Goal: Information Seeking & Learning: Learn about a topic

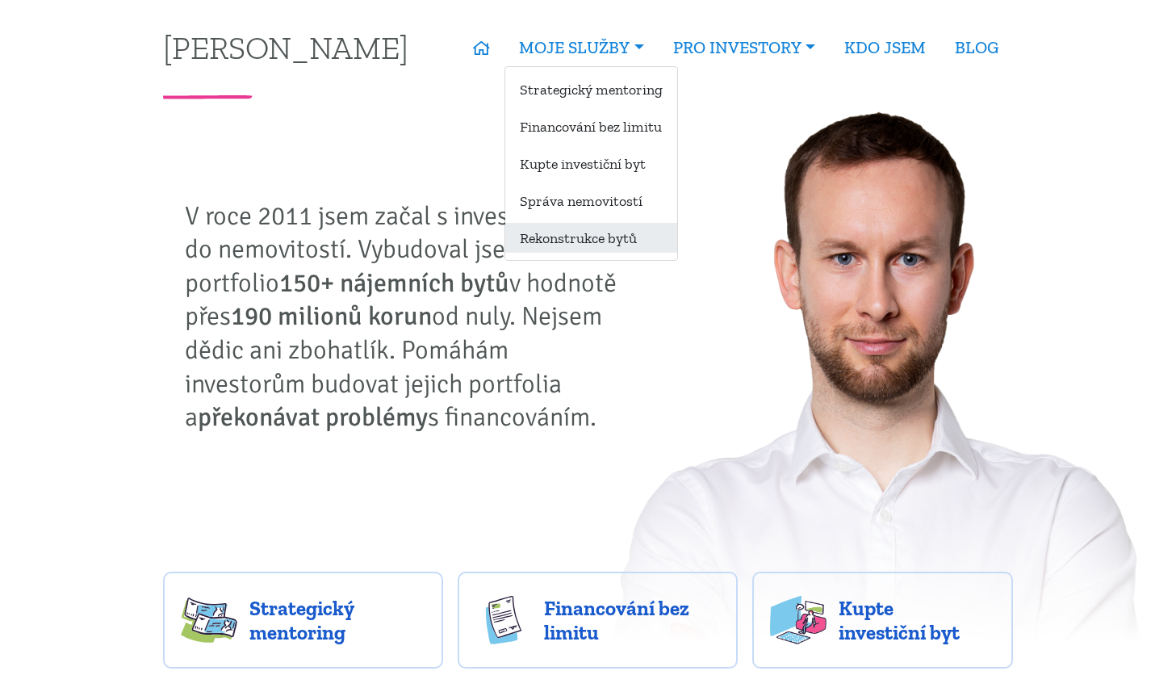
click at [591, 242] on link "Rekonstrukce bytů" at bounding box center [591, 238] width 172 height 30
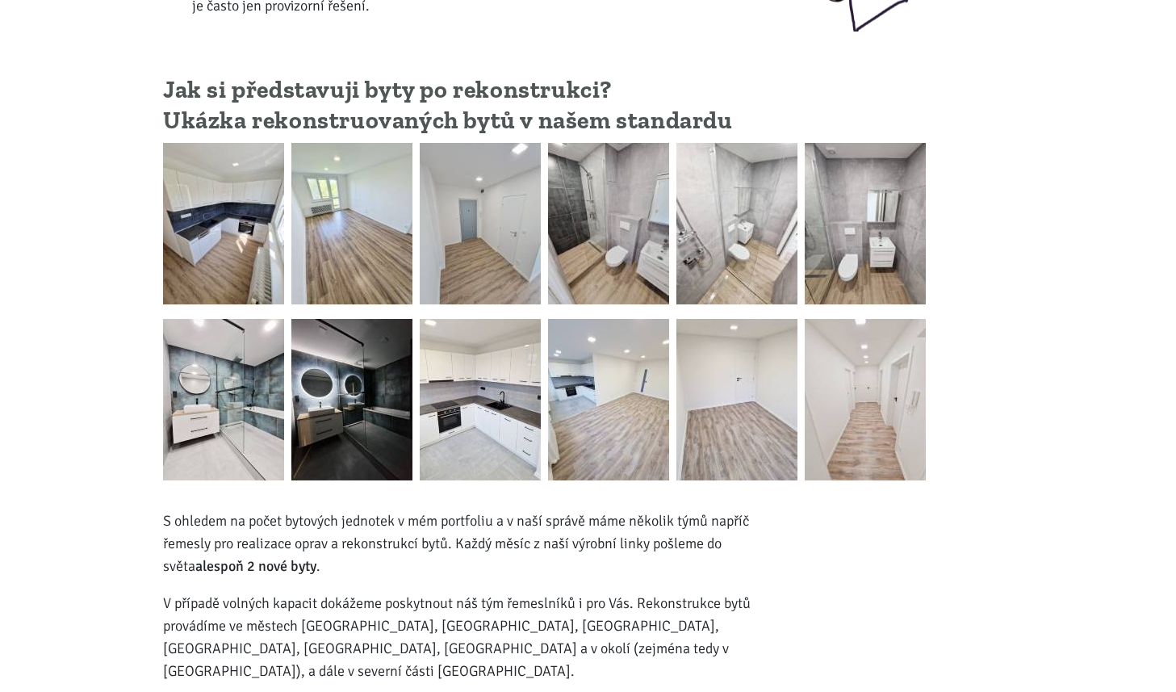
scroll to position [466, 0]
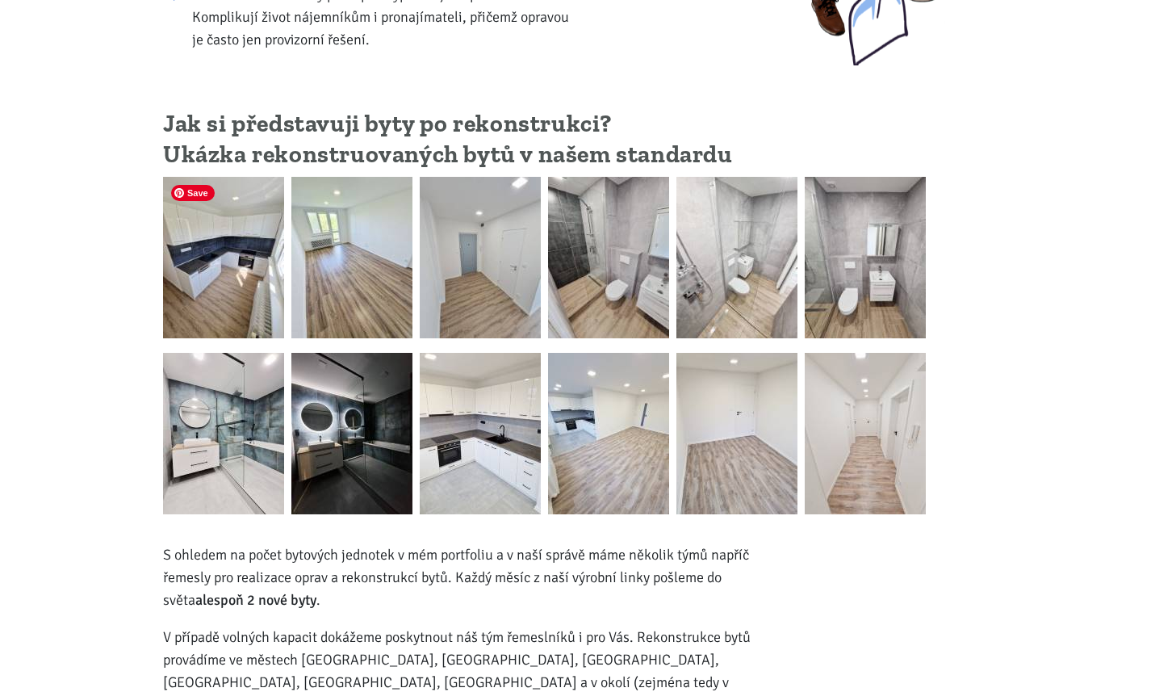
click at [241, 222] on img at bounding box center [223, 257] width 121 height 161
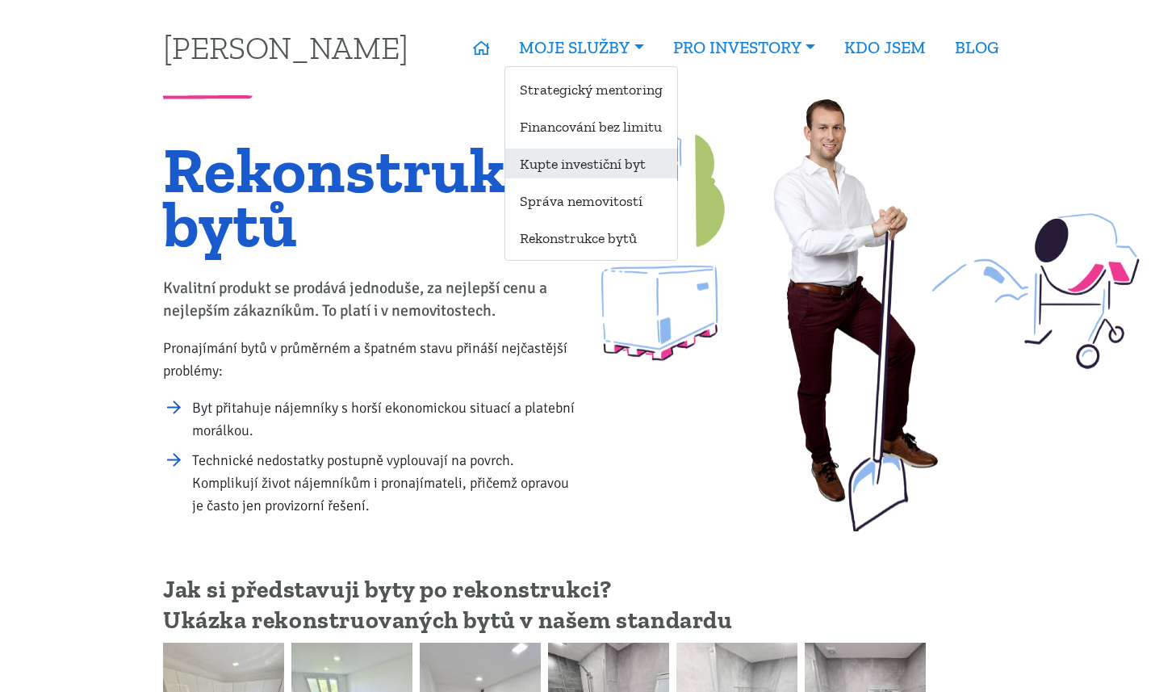
click at [568, 159] on link "Kupte investiční byt" at bounding box center [591, 164] width 172 height 30
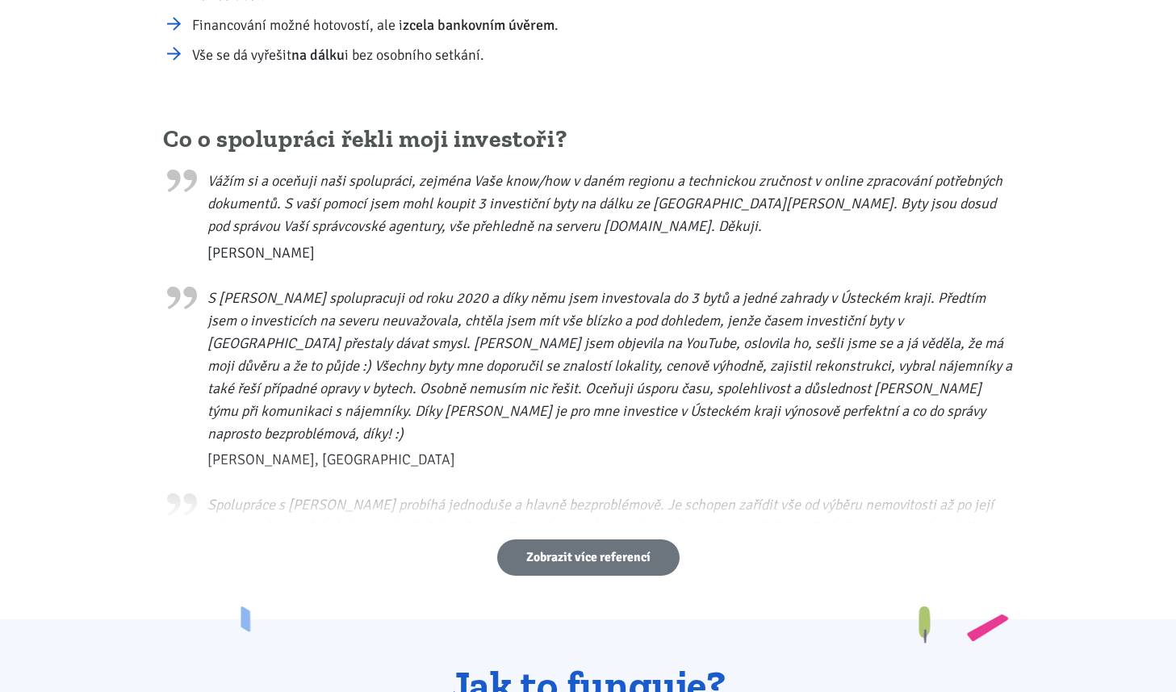
scroll to position [739, 0]
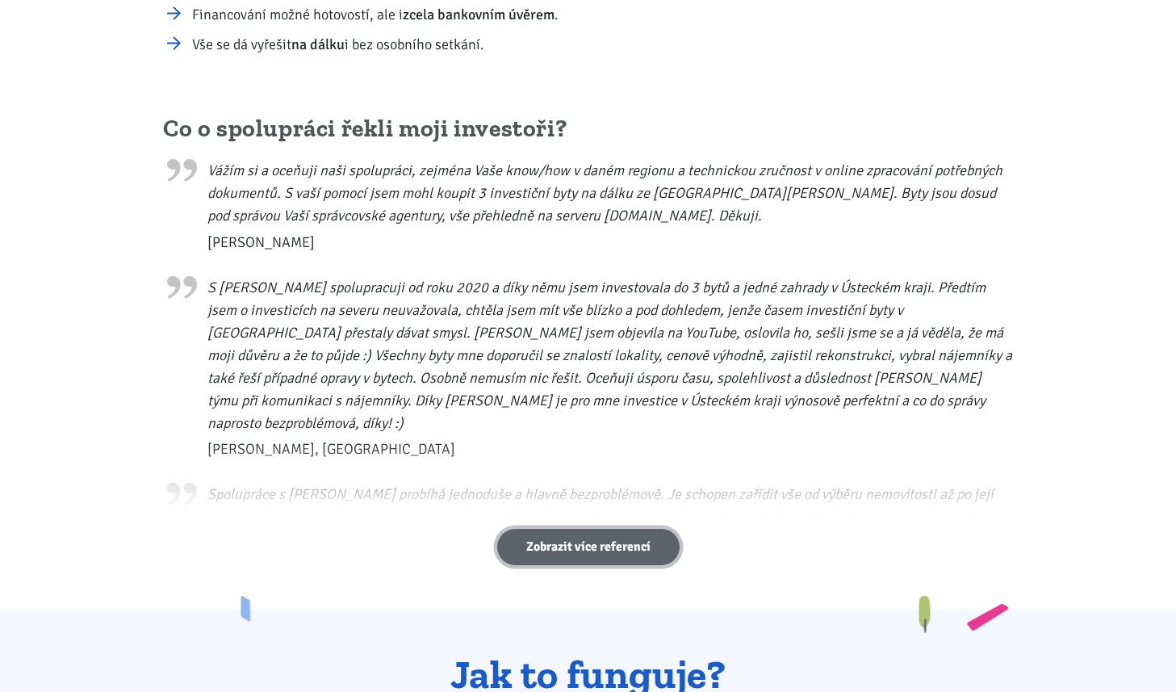
click at [534, 547] on link "Zobrazit více referencí" at bounding box center [588, 547] width 182 height 36
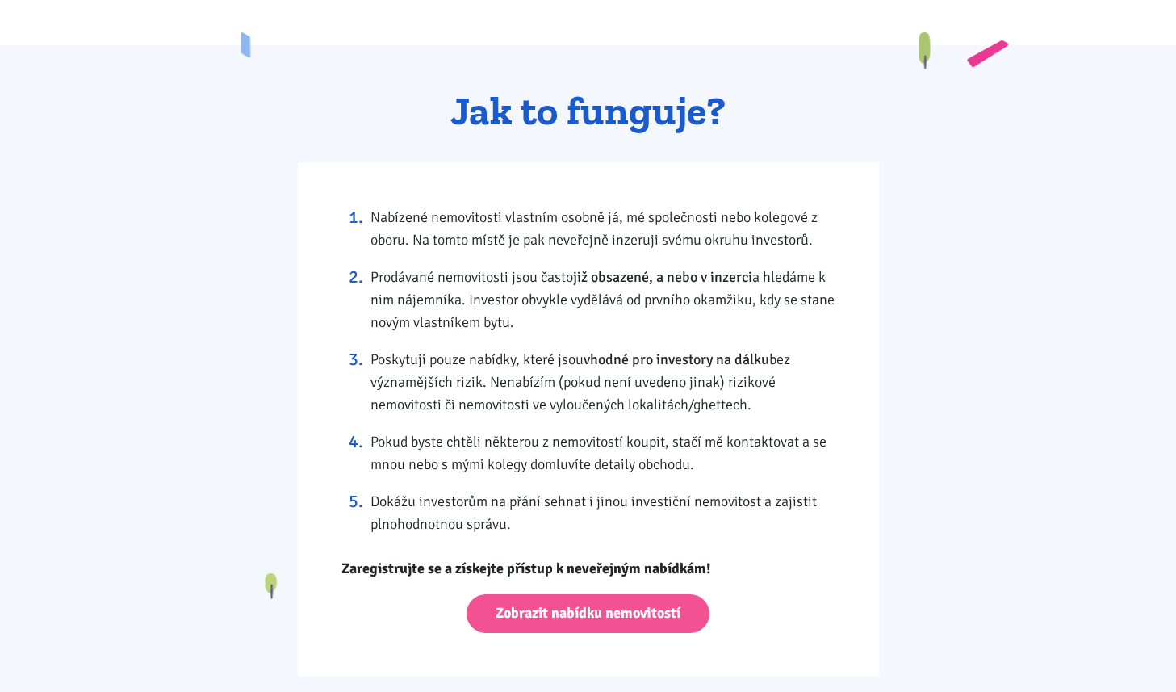
scroll to position [2177, 0]
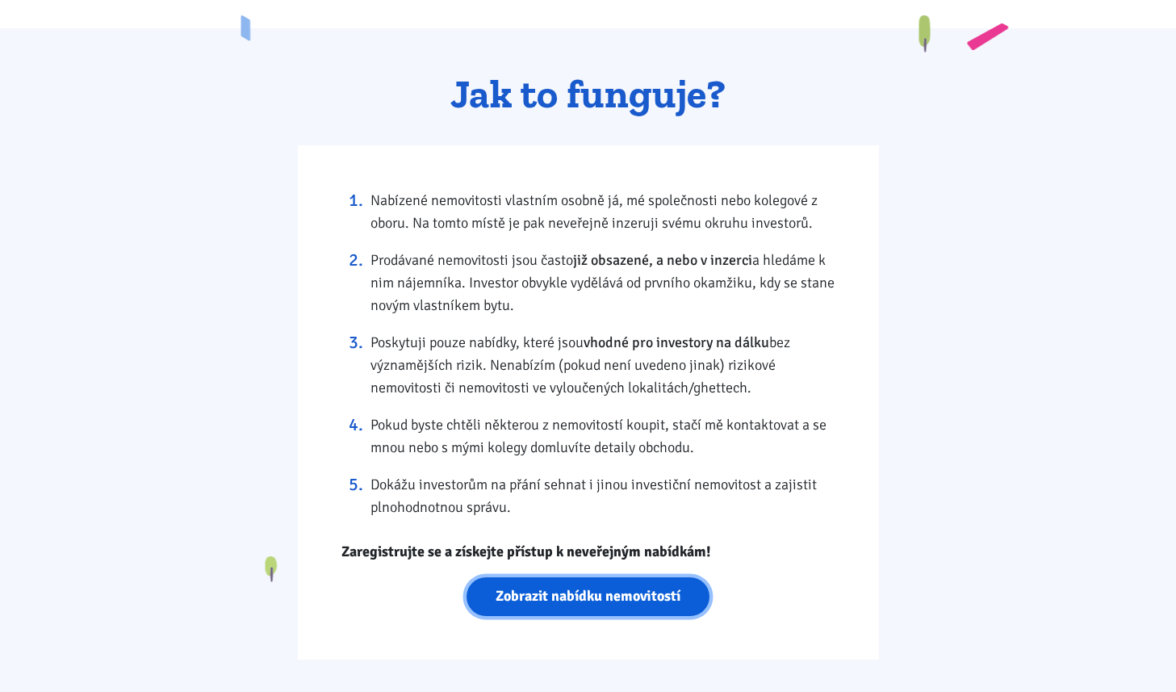
click at [571, 577] on link "Zobrazit nabídku nemovitostí" at bounding box center [588, 597] width 243 height 40
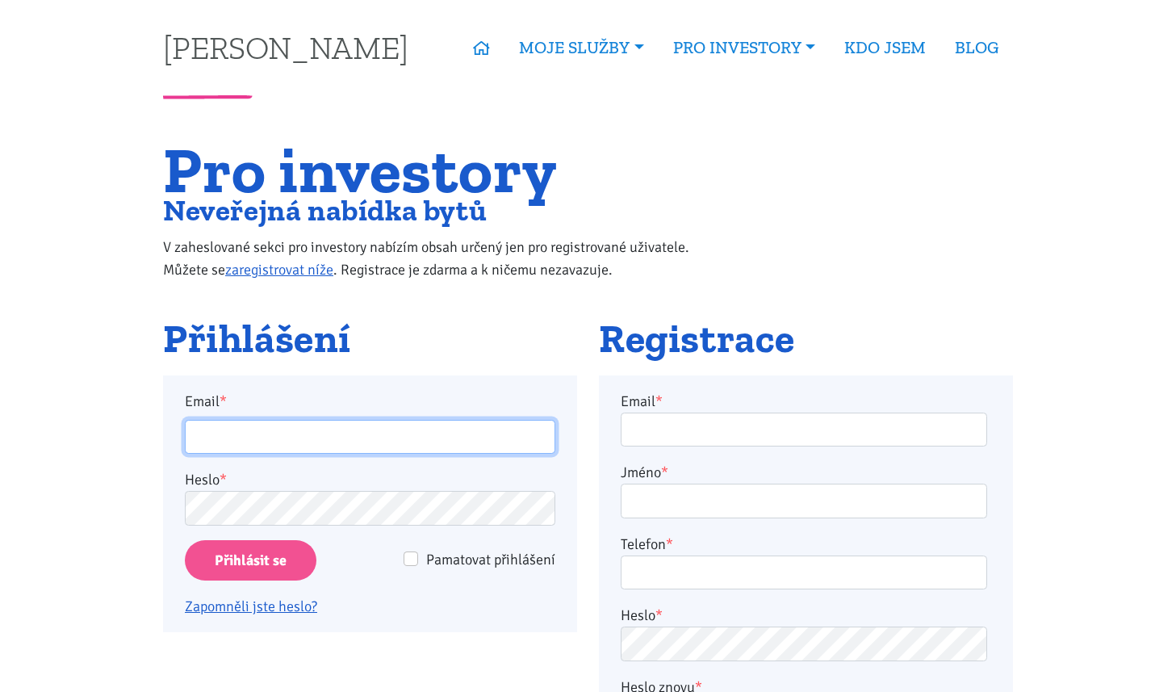
click at [468, 433] on input "Email *" at bounding box center [370, 437] width 370 height 35
type input "roman.sterly@gmail.com"
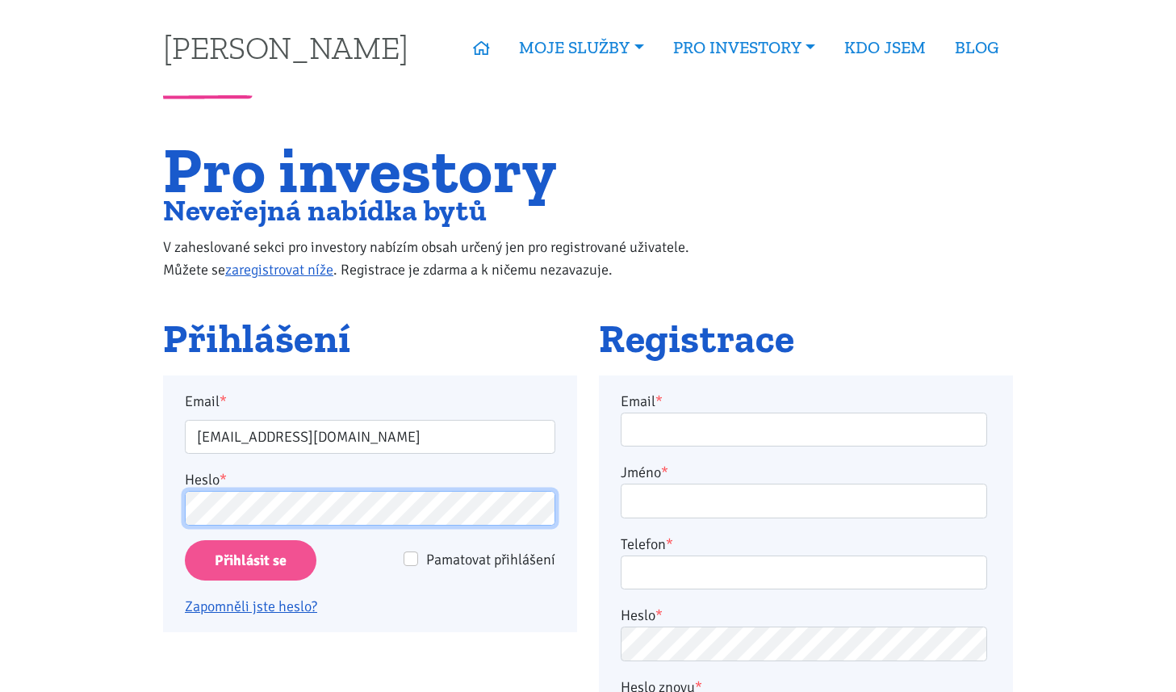
click at [185, 540] on input "Přihlásit se" at bounding box center [251, 560] width 132 height 41
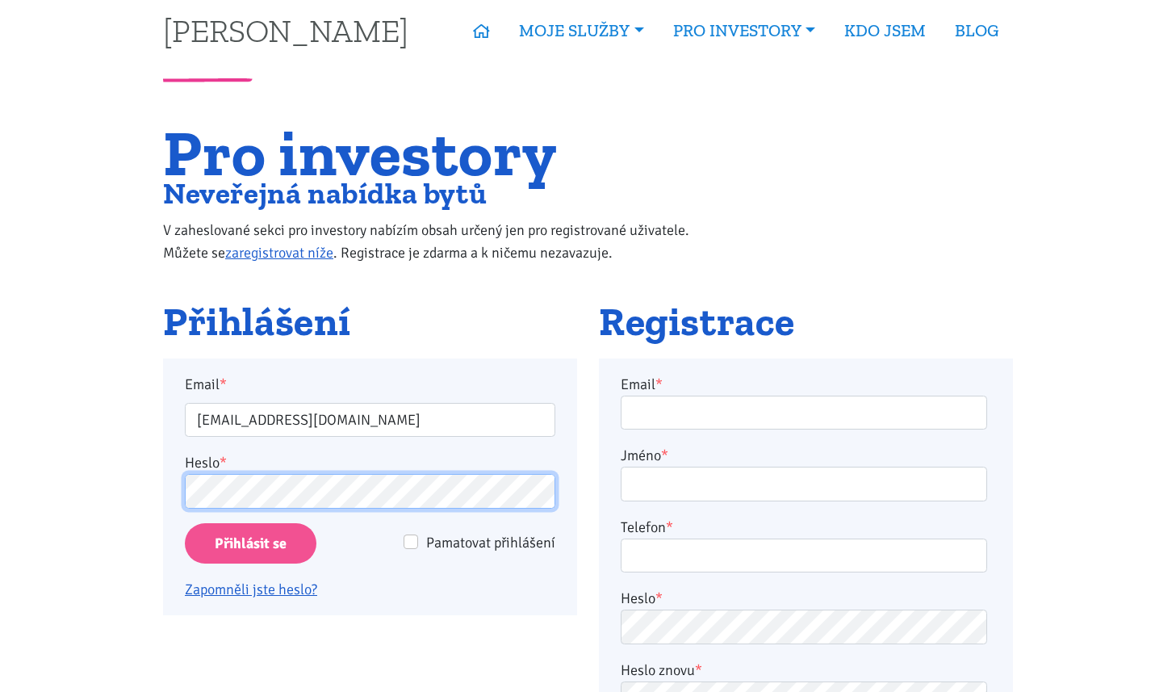
scroll to position [24, 0]
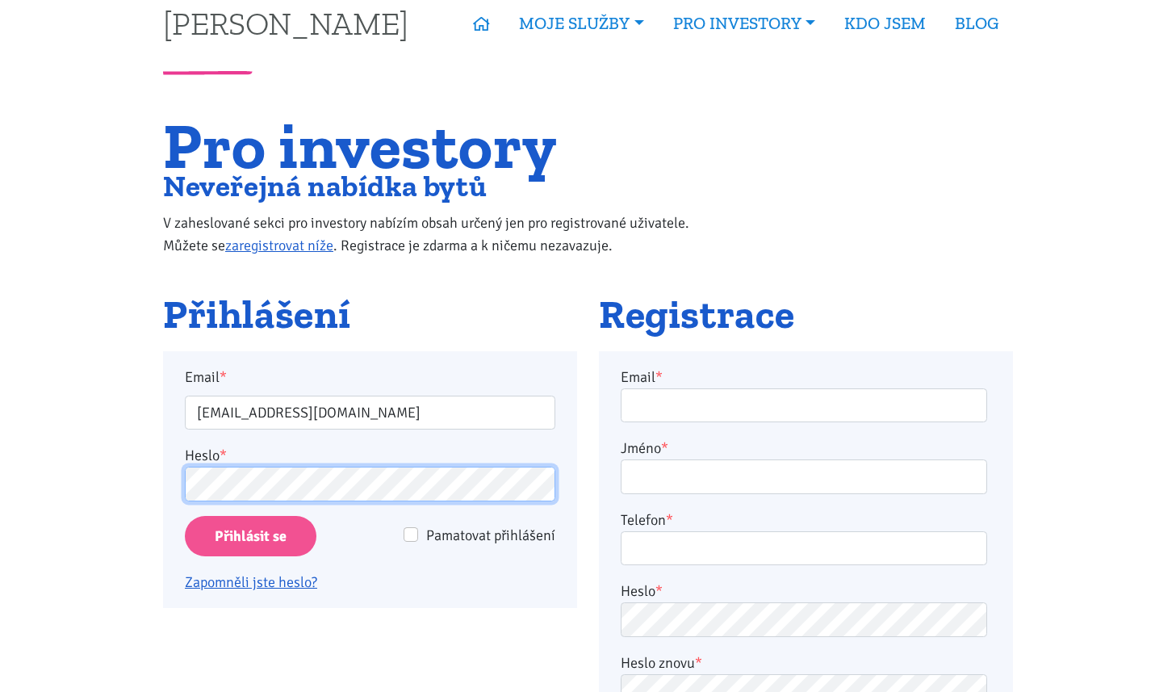
click at [185, 516] on input "Přihlásit se" at bounding box center [251, 536] width 132 height 41
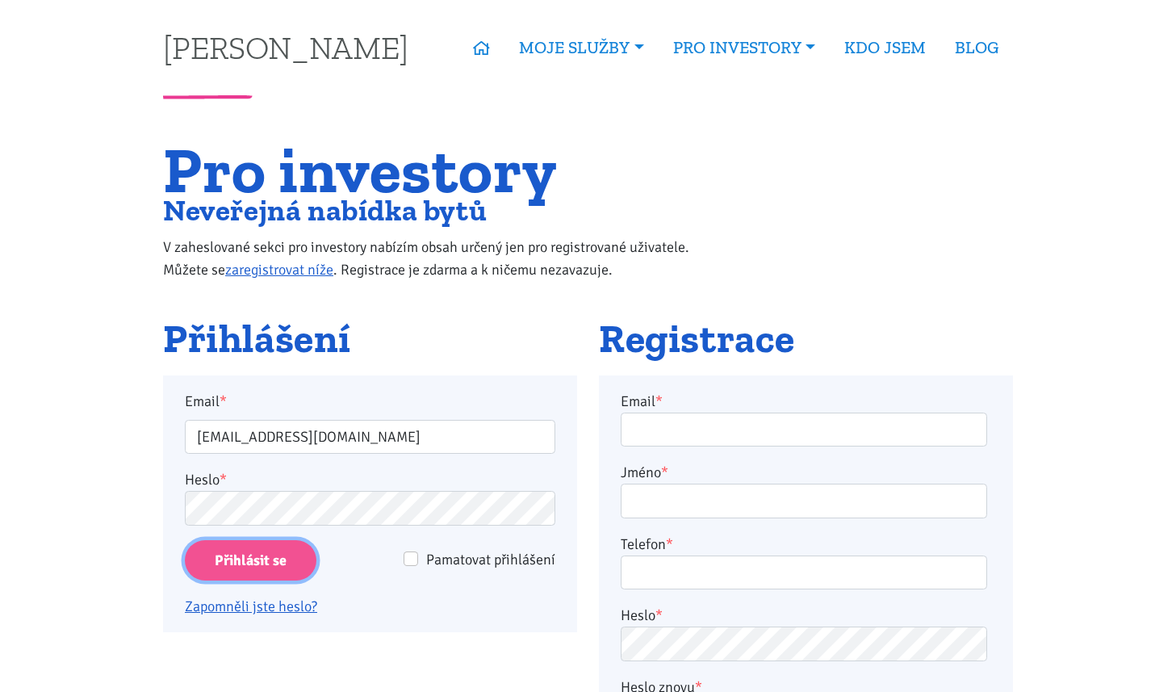
click at [268, 555] on input "Přihlásit se" at bounding box center [251, 560] width 132 height 41
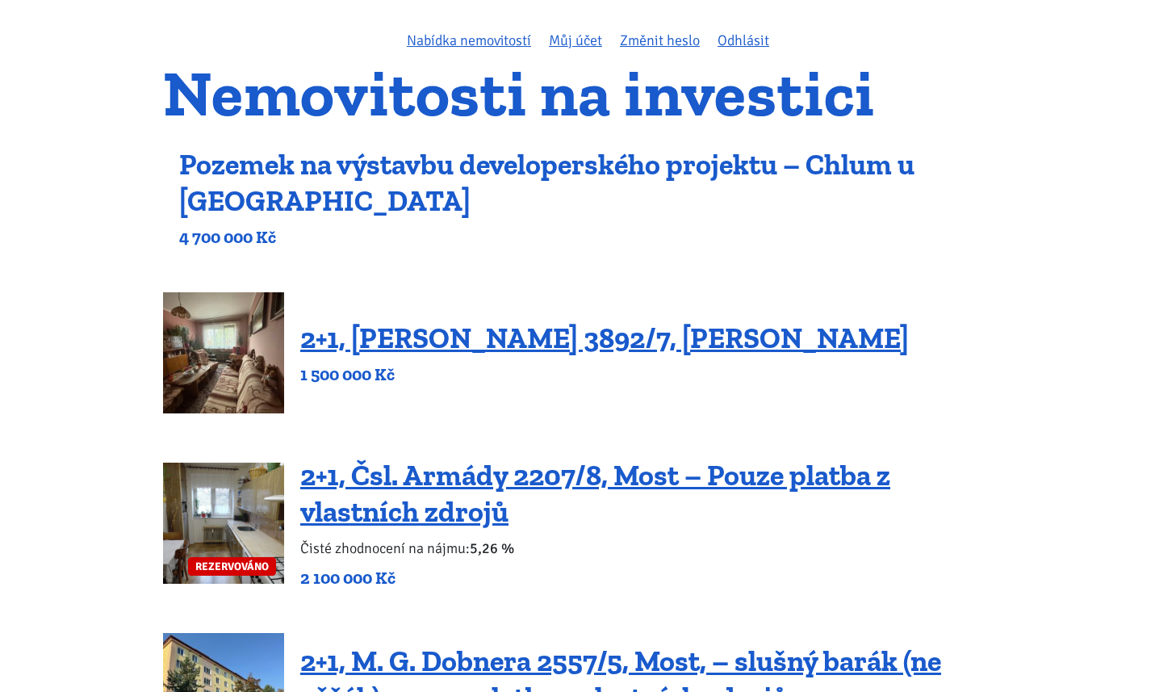
scroll to position [140, 0]
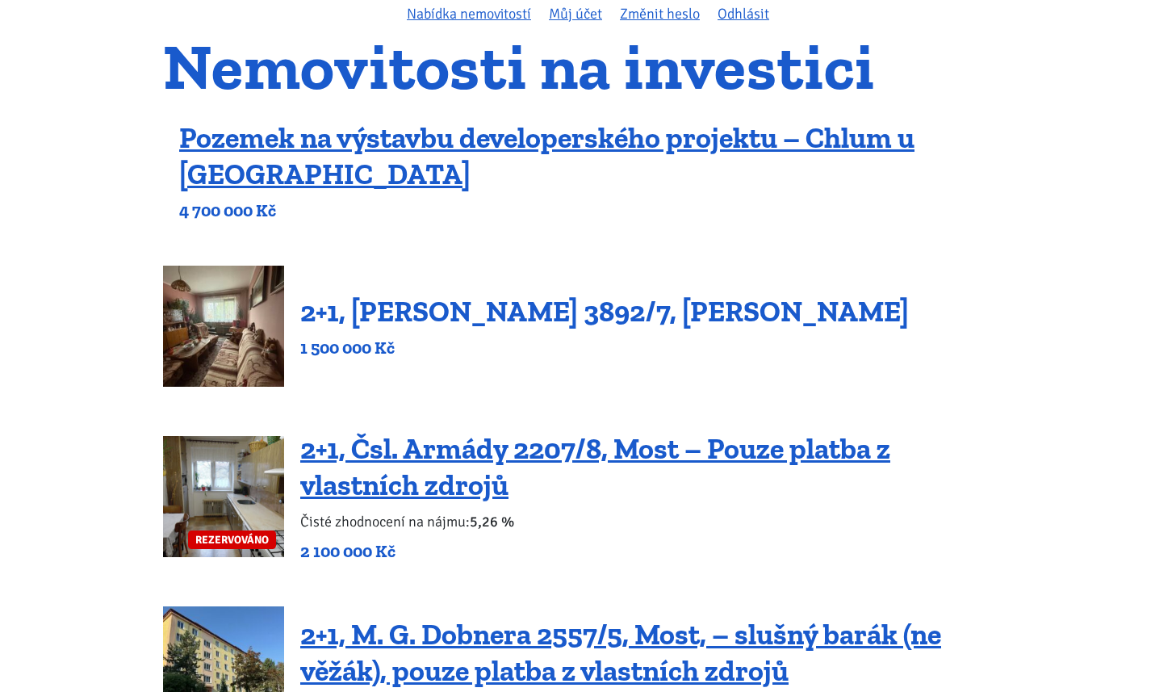
click at [677, 313] on link "2+1, Beethovenova 3892/7, Chomutov" at bounding box center [604, 311] width 609 height 35
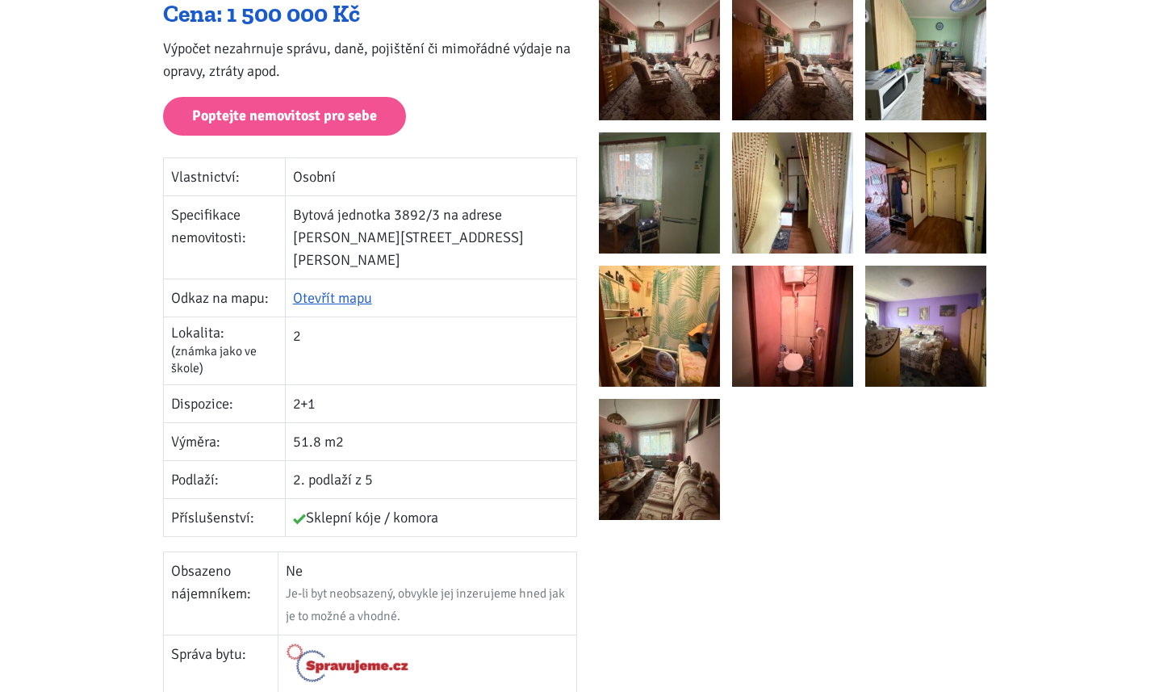
scroll to position [213, 0]
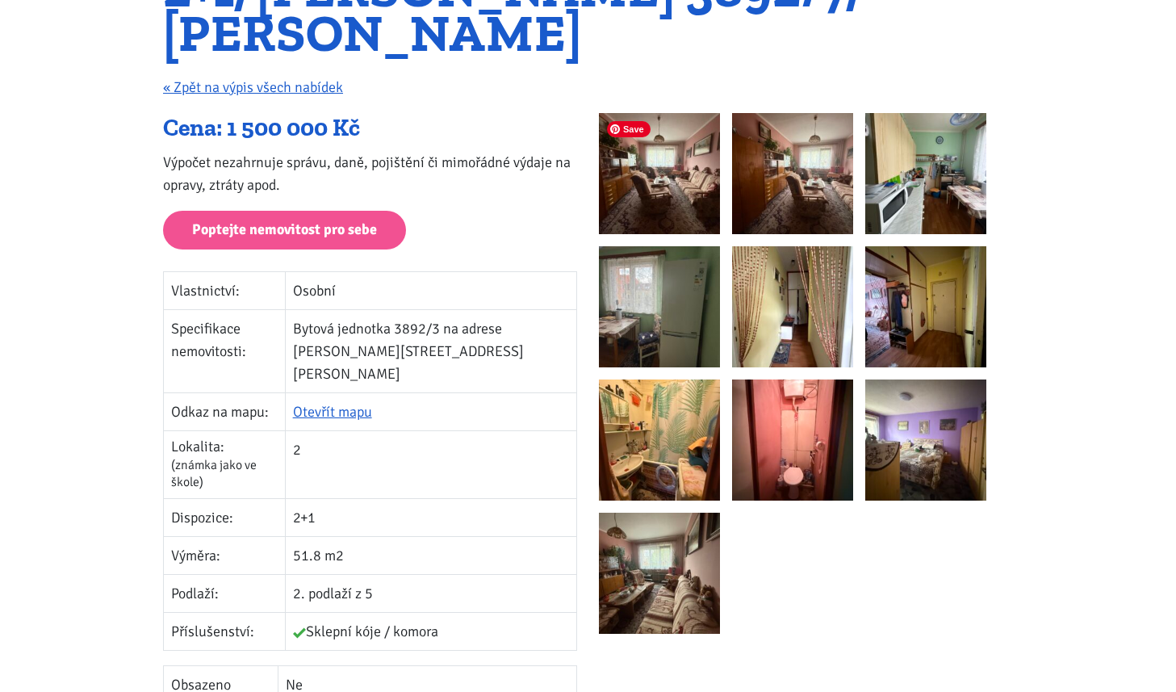
click at [657, 199] on img at bounding box center [659, 173] width 121 height 121
click at [513, 362] on td "Bytová jednotka 3892/3 na adrese [PERSON_NAME][STREET_ADDRESS][PERSON_NAME]" at bounding box center [430, 351] width 291 height 83
click at [372, 403] on link "Otevřít mapu" at bounding box center [332, 412] width 79 height 18
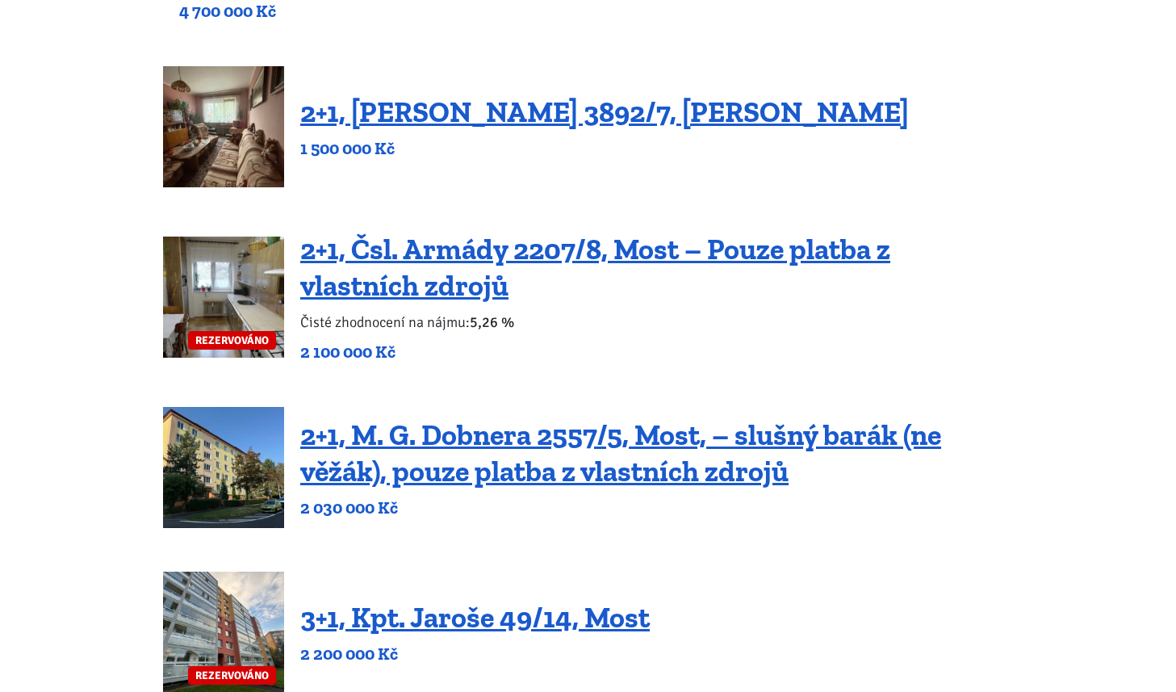
scroll to position [435, 0]
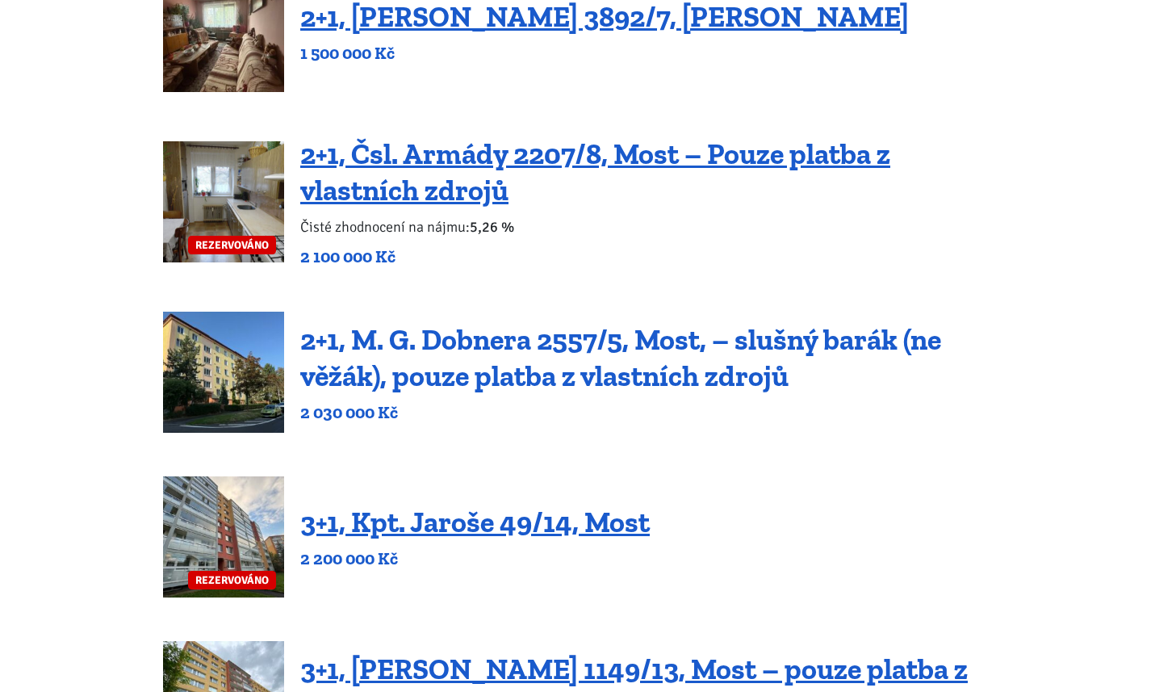
click at [430, 329] on link "2+1, M. G. Dobnera 2557/5, Most, – slušný barák (ne věžák), pouze platba z vlas…" at bounding box center [620, 357] width 641 height 71
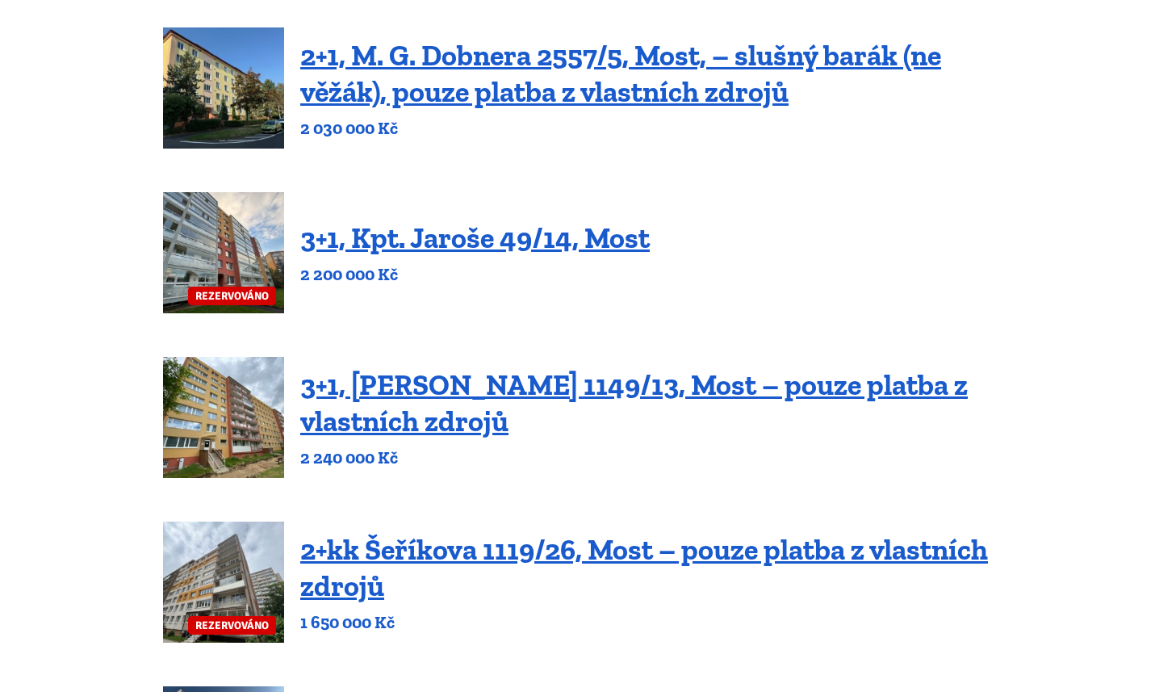
scroll to position [740, 0]
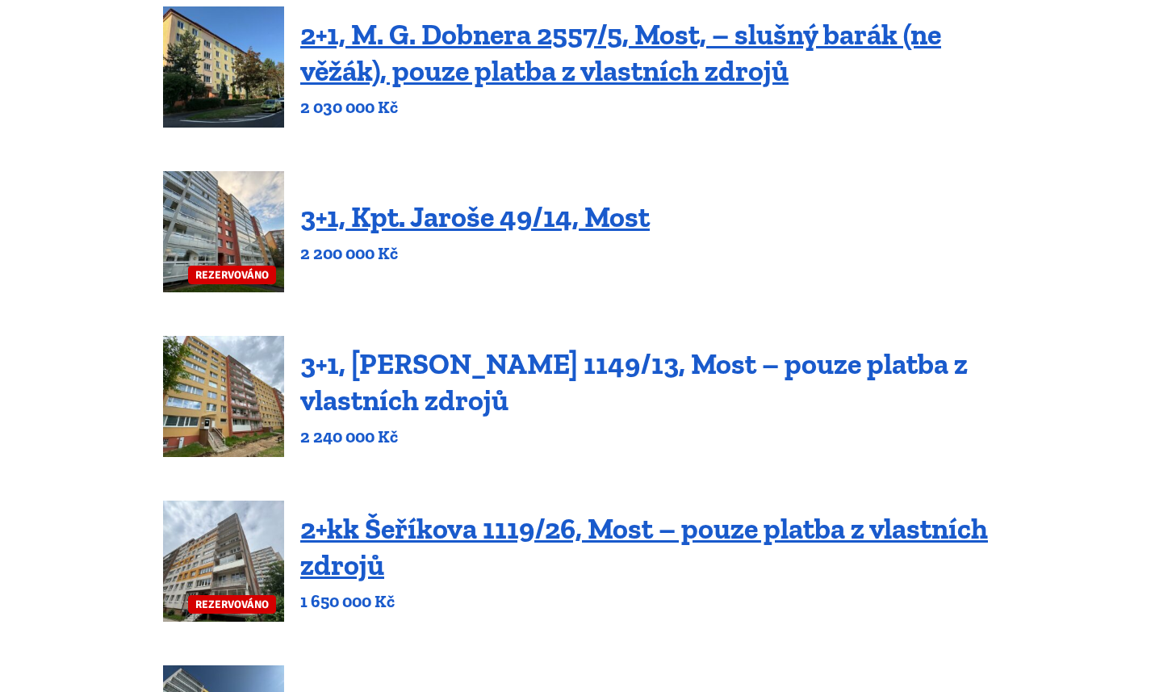
click at [535, 366] on link "3+1, Jaroslava Haška 1149/13, Most – pouze platba z vlastních zdrojů" at bounding box center [634, 381] width 668 height 71
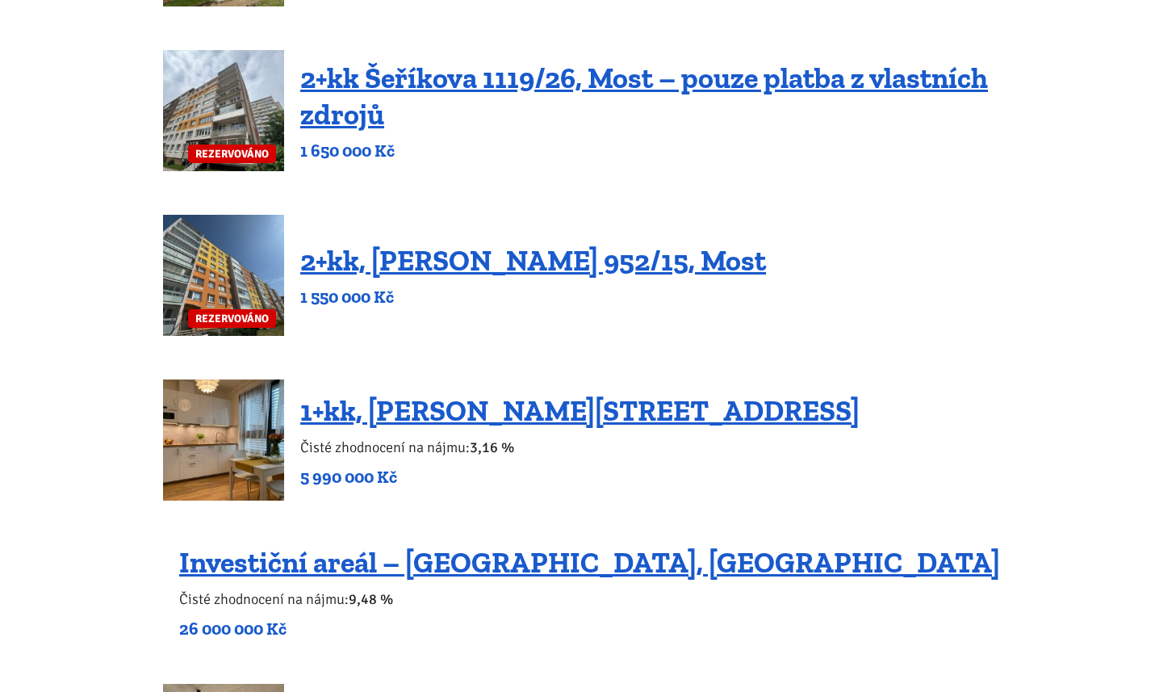
scroll to position [1211, 0]
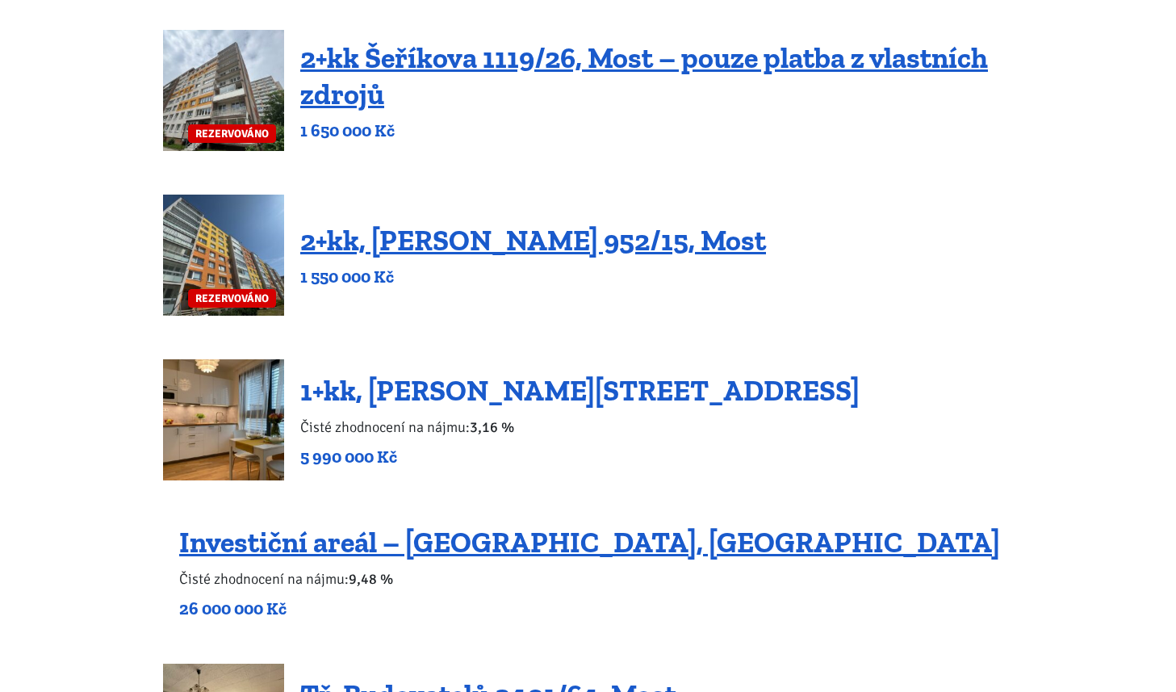
click at [536, 387] on link "1+kk, Tůmova 1337/9, Praha 5 – Košíře" at bounding box center [579, 390] width 559 height 35
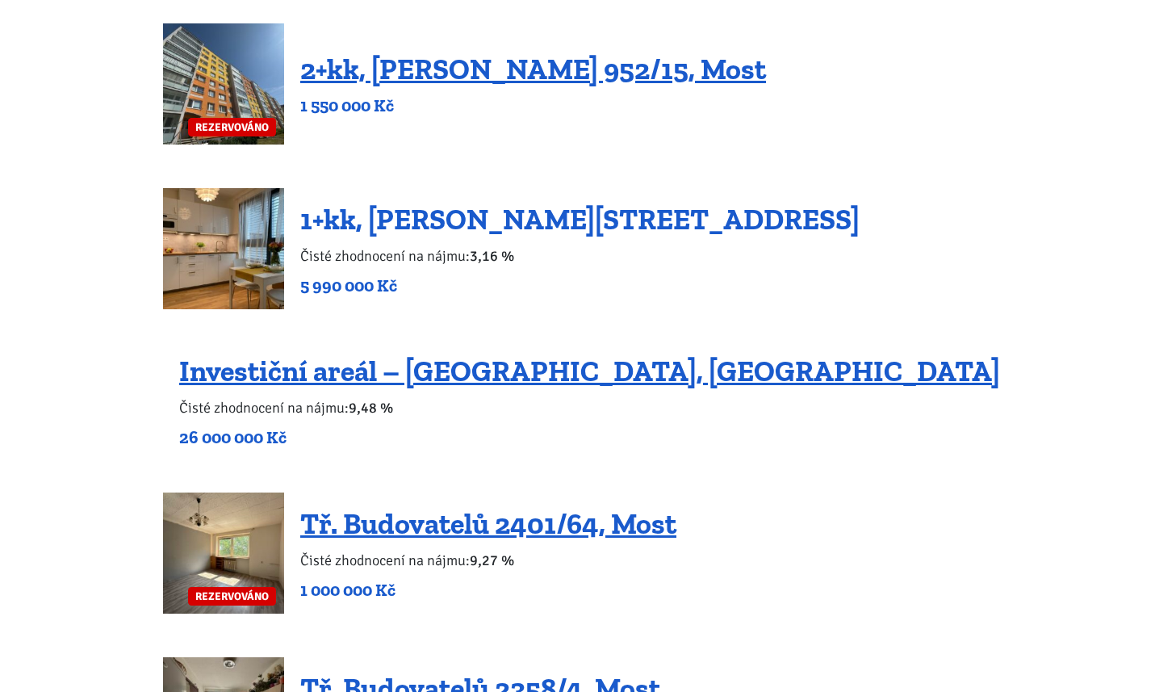
scroll to position [1383, 0]
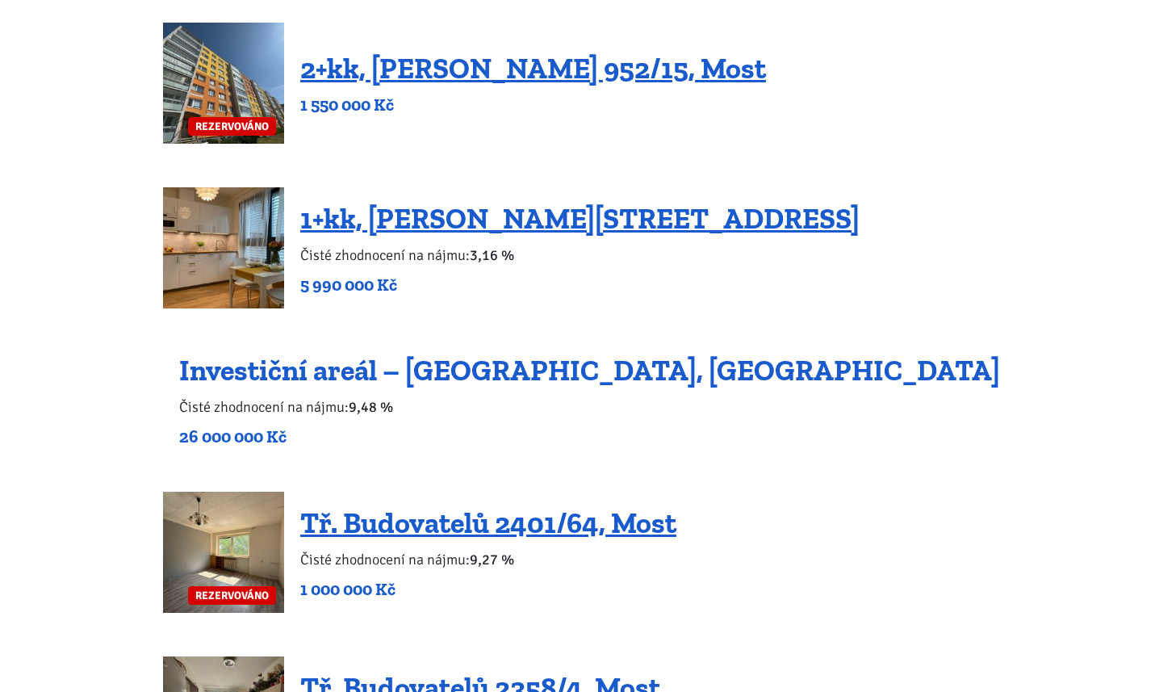
click at [557, 371] on link "Investiční areál – Dubice, Česká Lípa" at bounding box center [589, 370] width 821 height 35
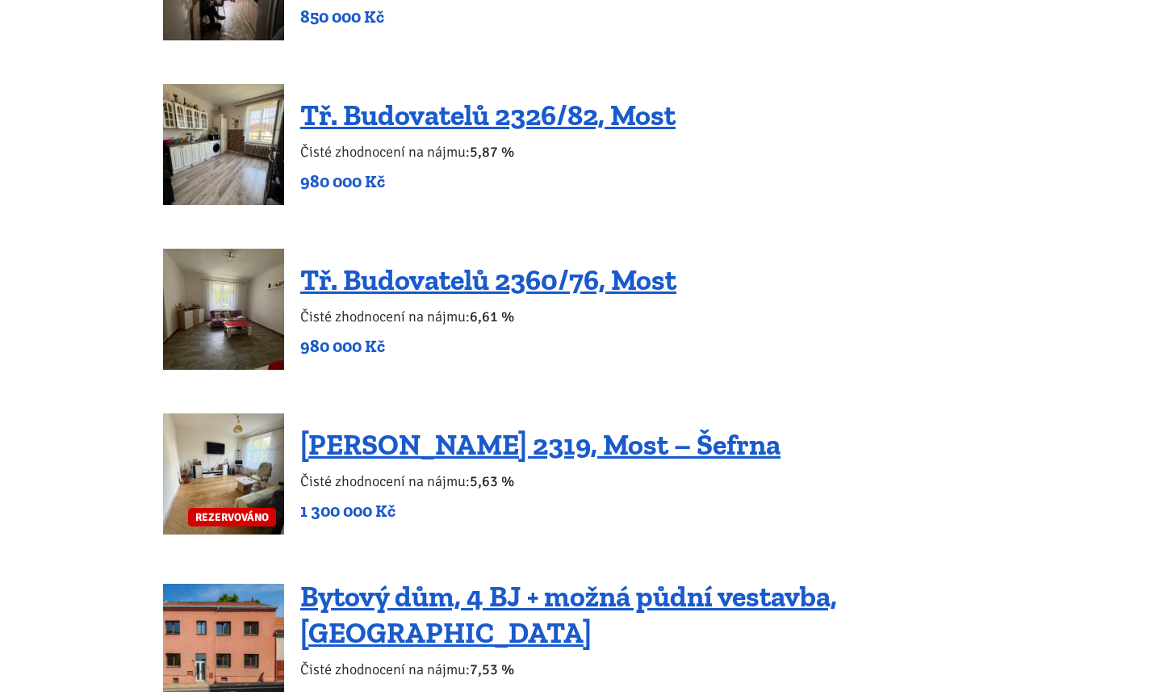
scroll to position [2128, 0]
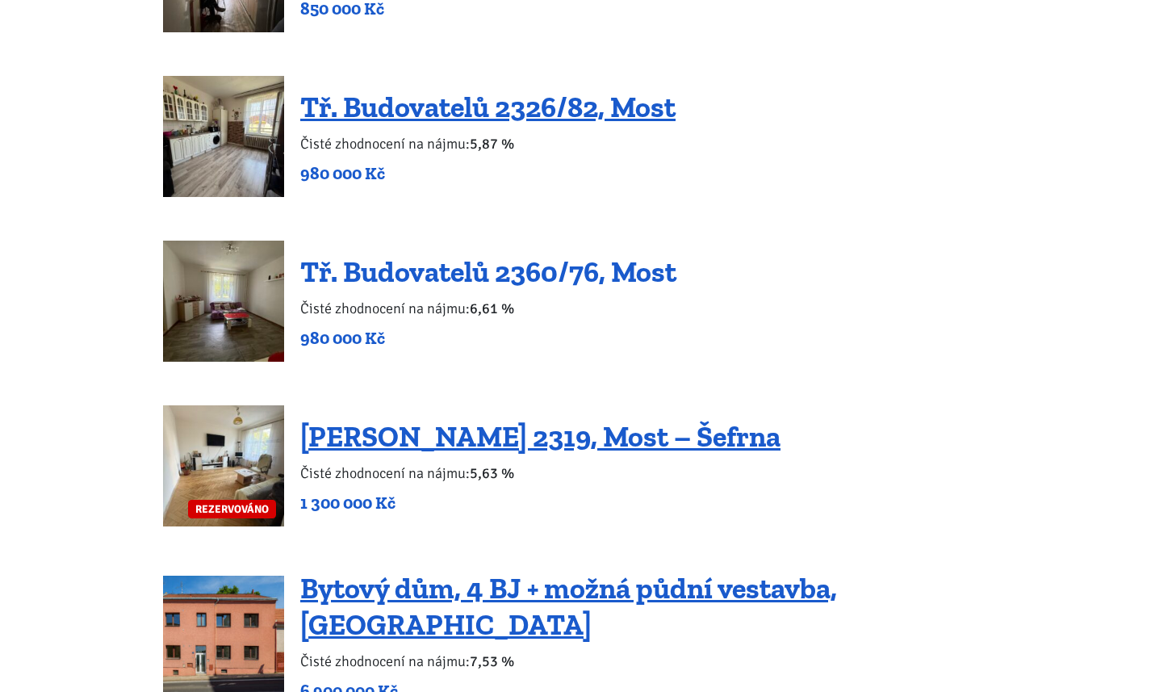
click at [576, 283] on link "Tř. Budovatelů 2360/76, Most" at bounding box center [488, 271] width 376 height 35
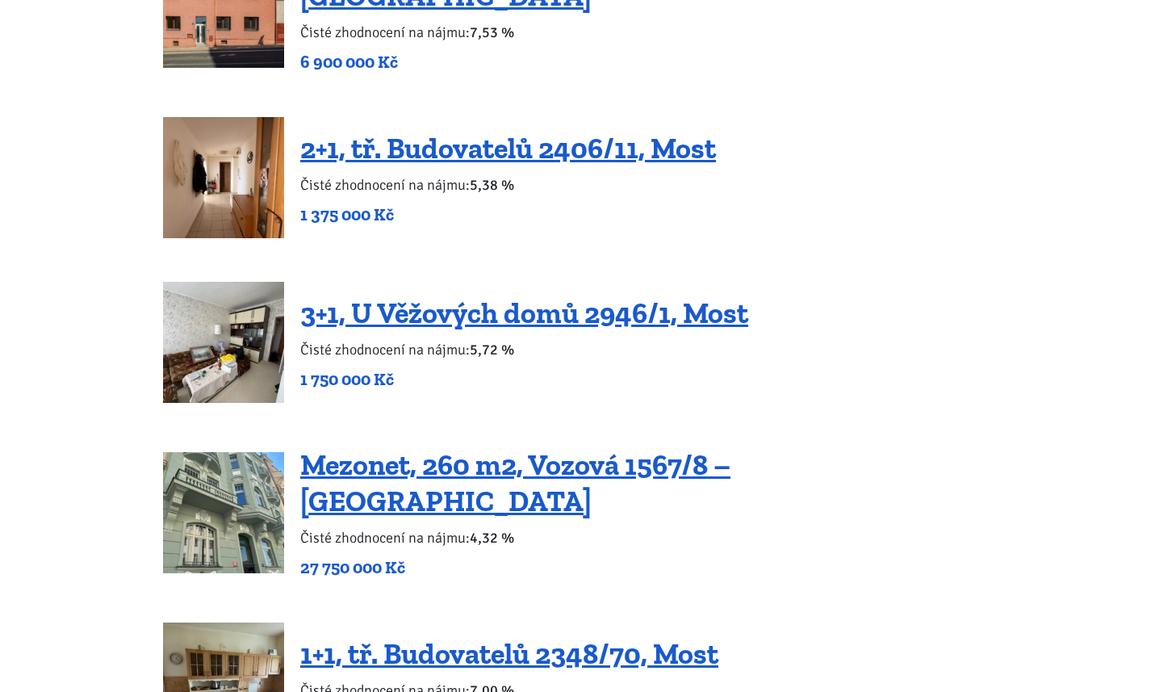
scroll to position [2761, 0]
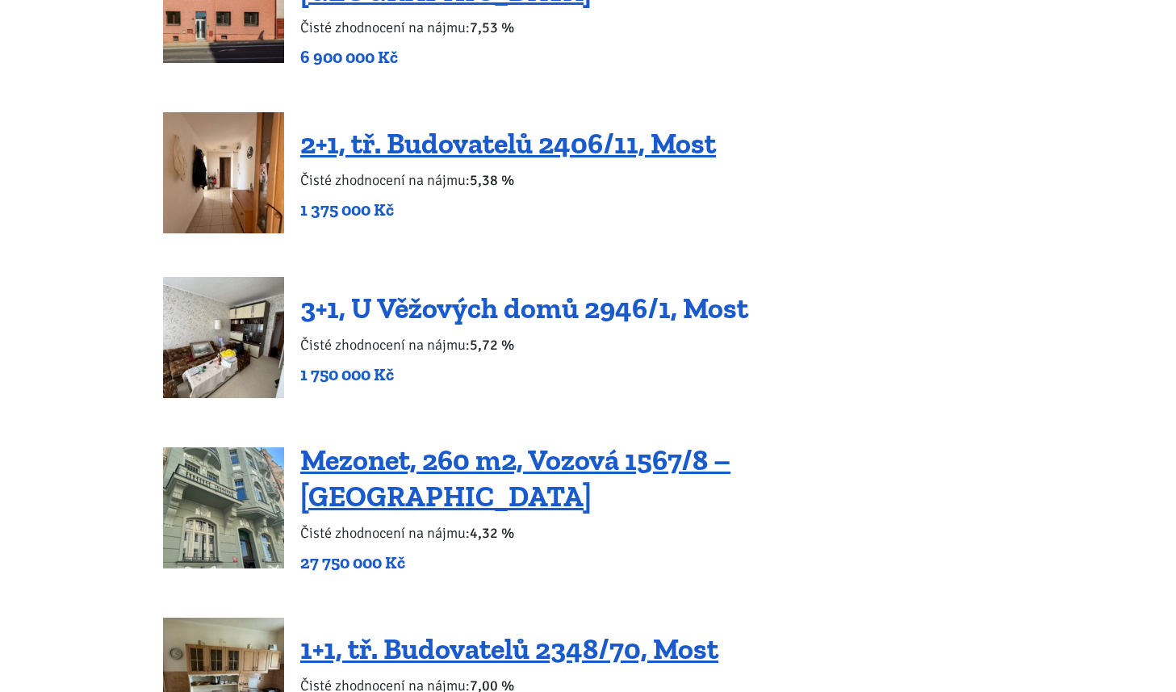
click at [579, 291] on link "3+1, U Věžových domů 2946/1, Most" at bounding box center [524, 308] width 448 height 35
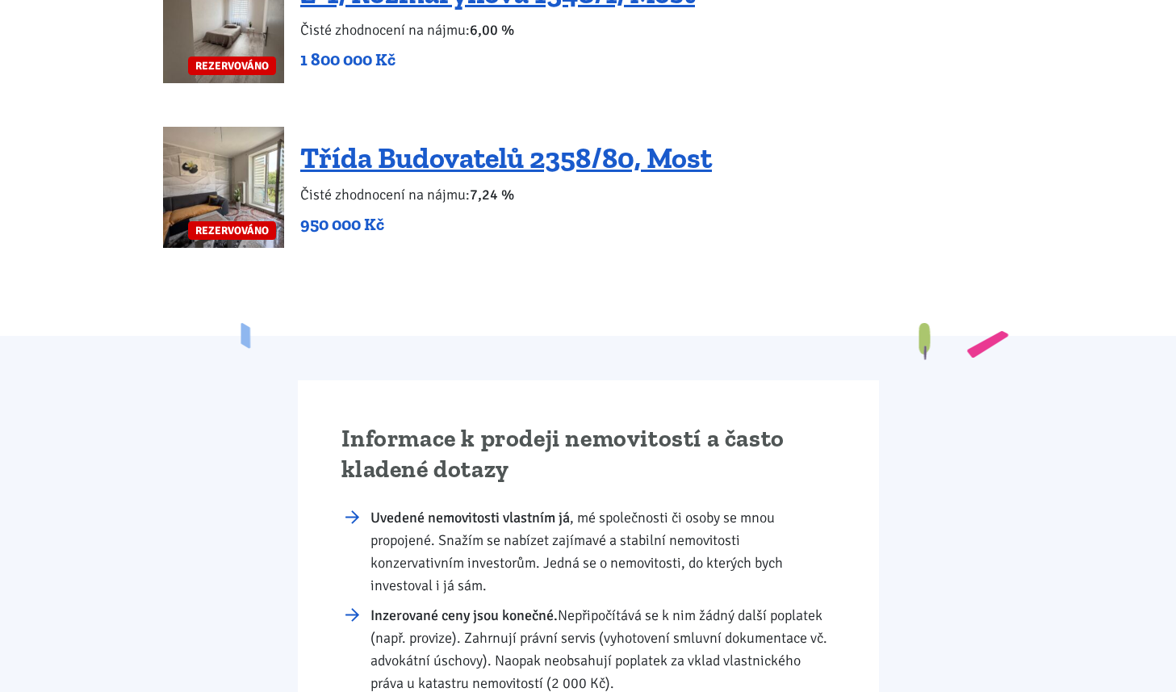
scroll to position [4246, 0]
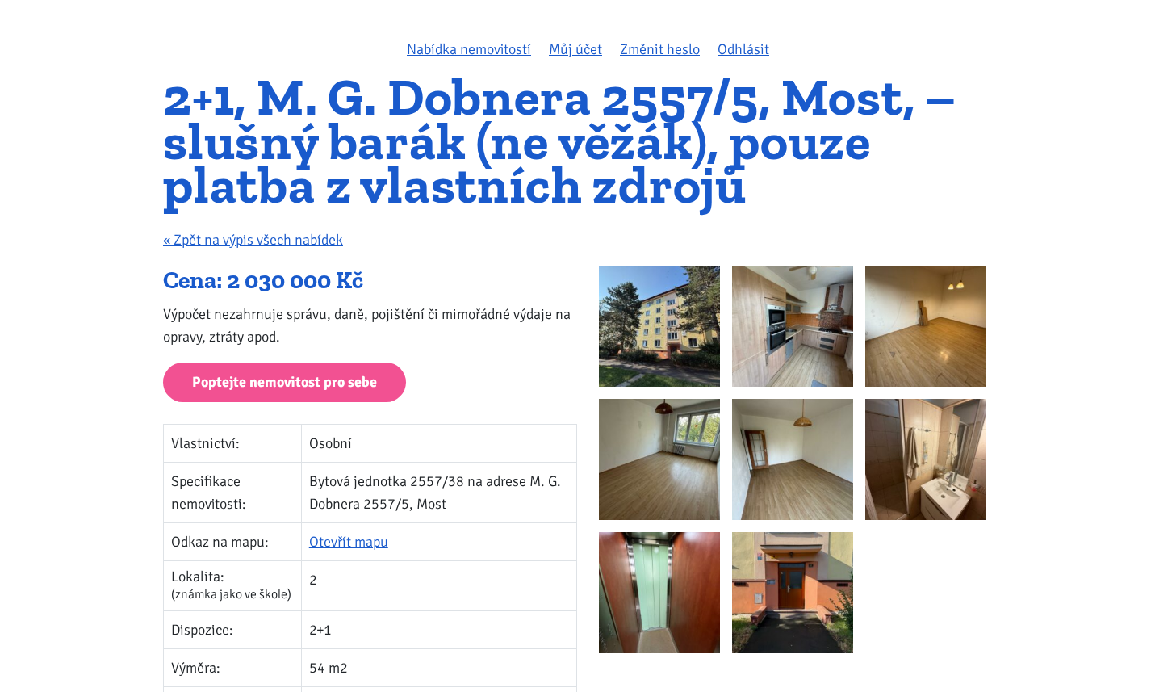
scroll to position [53, 0]
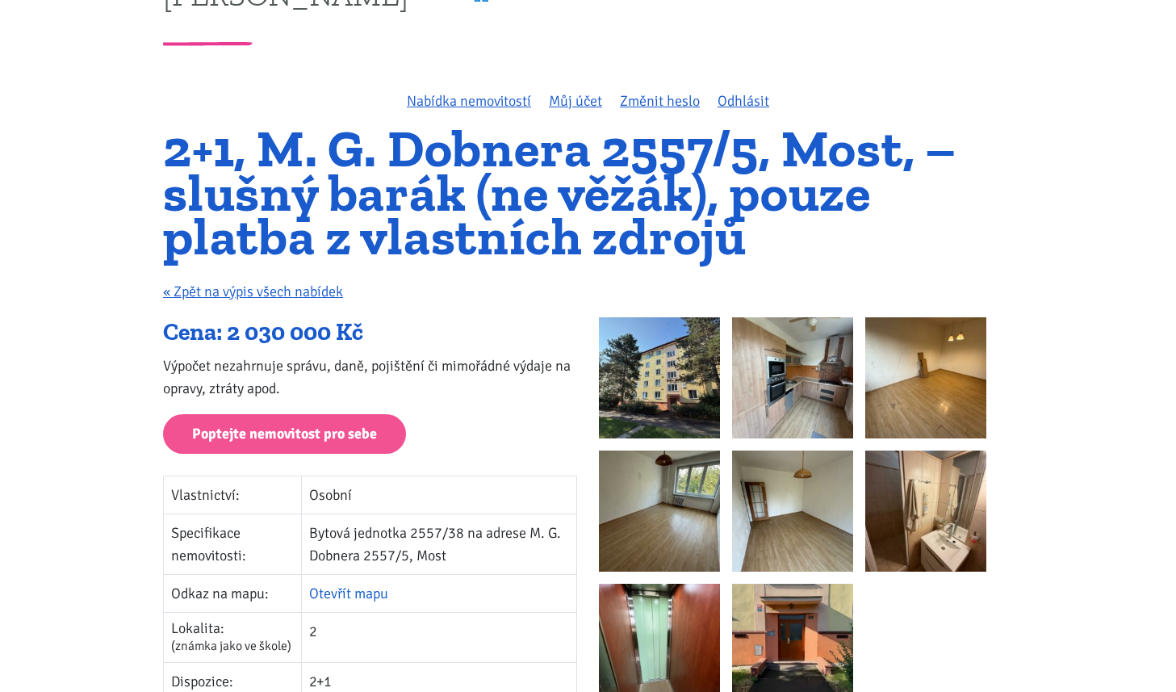
click at [327, 592] on link "Otevřít mapu" at bounding box center [348, 593] width 79 height 18
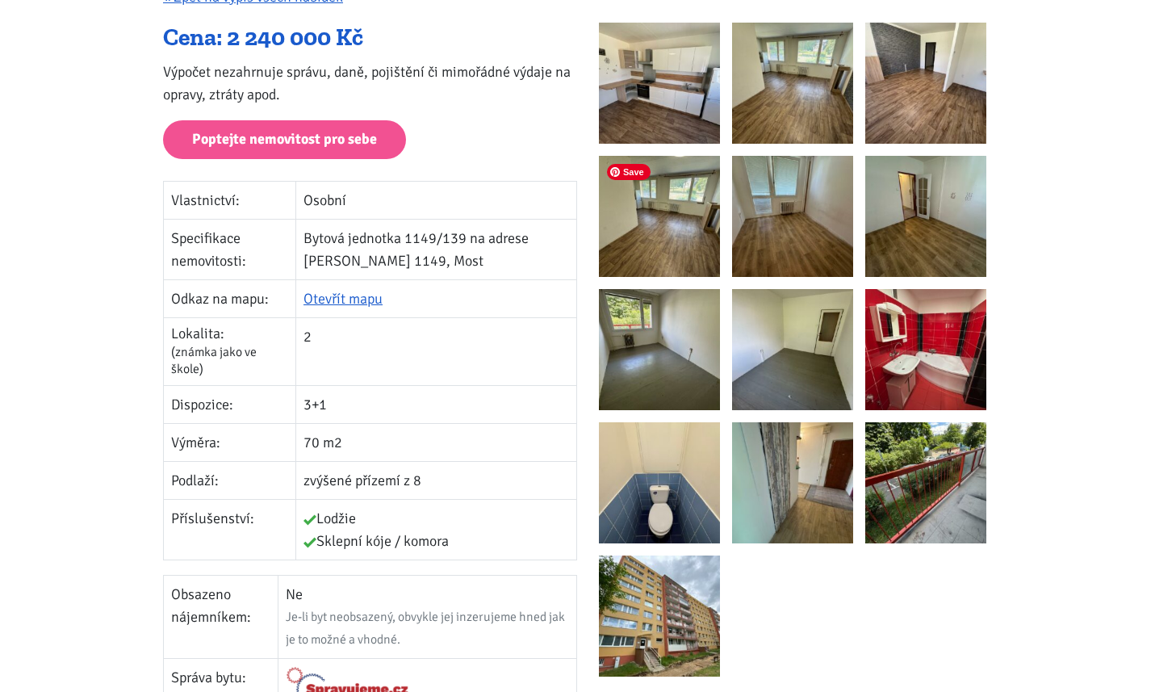
scroll to position [308, 0]
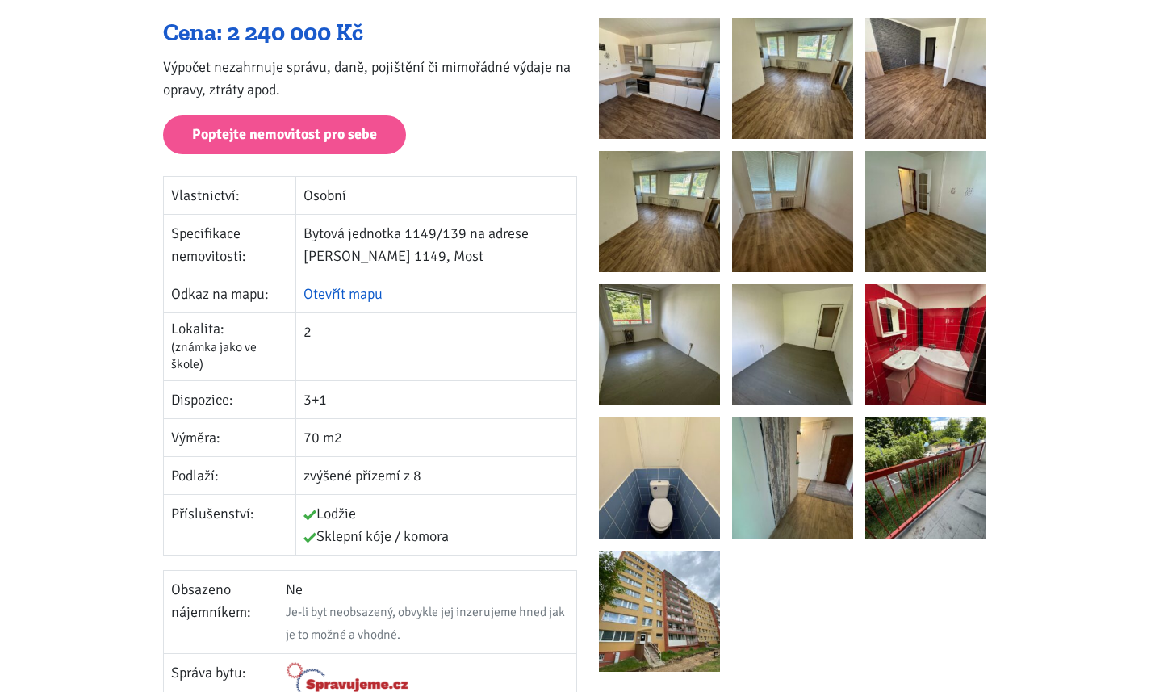
click at [373, 299] on link "Otevřít mapu" at bounding box center [342, 294] width 79 height 18
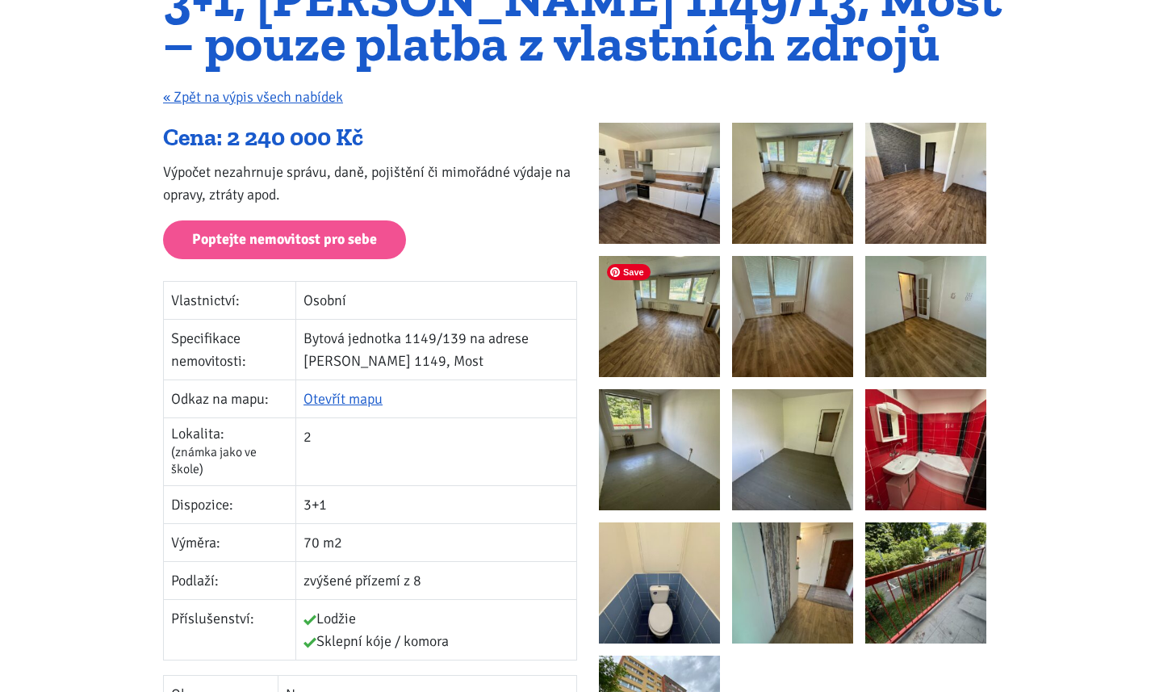
scroll to position [153, 0]
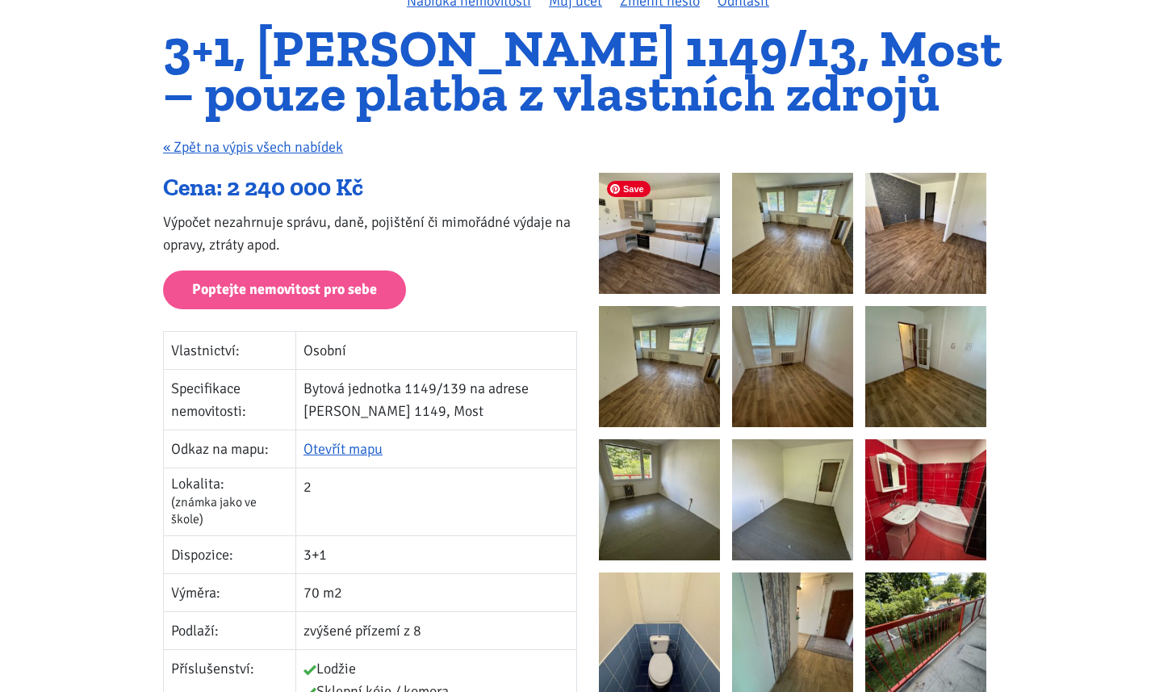
click at [665, 201] on img at bounding box center [659, 233] width 121 height 121
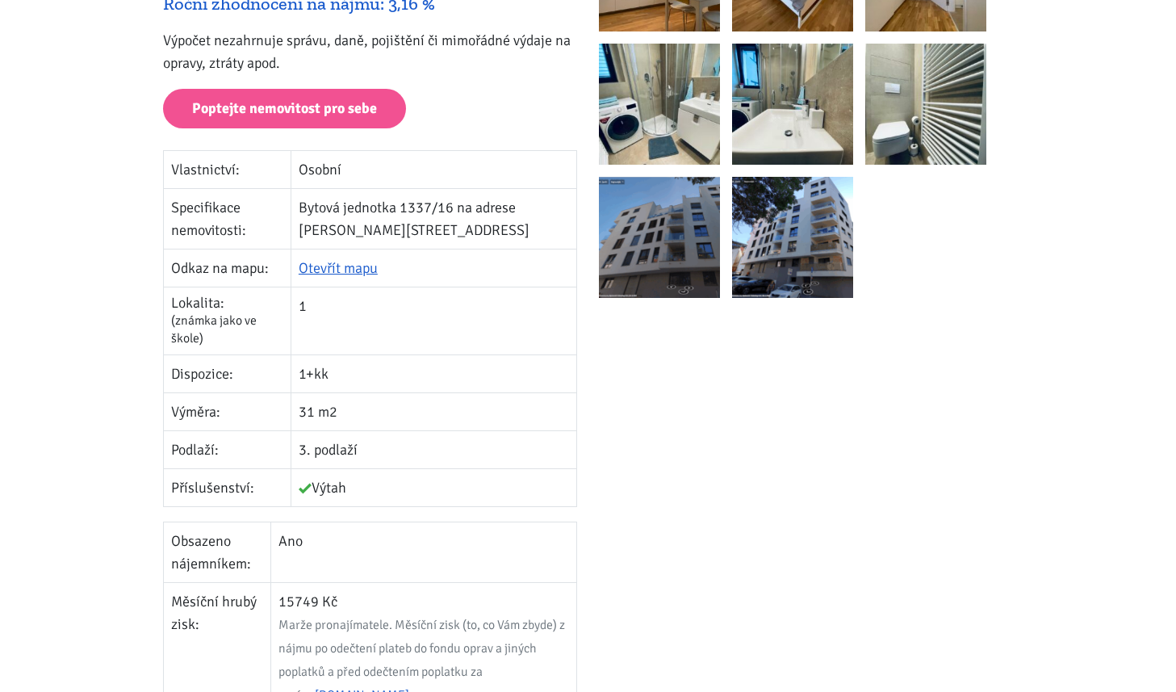
scroll to position [414, 0]
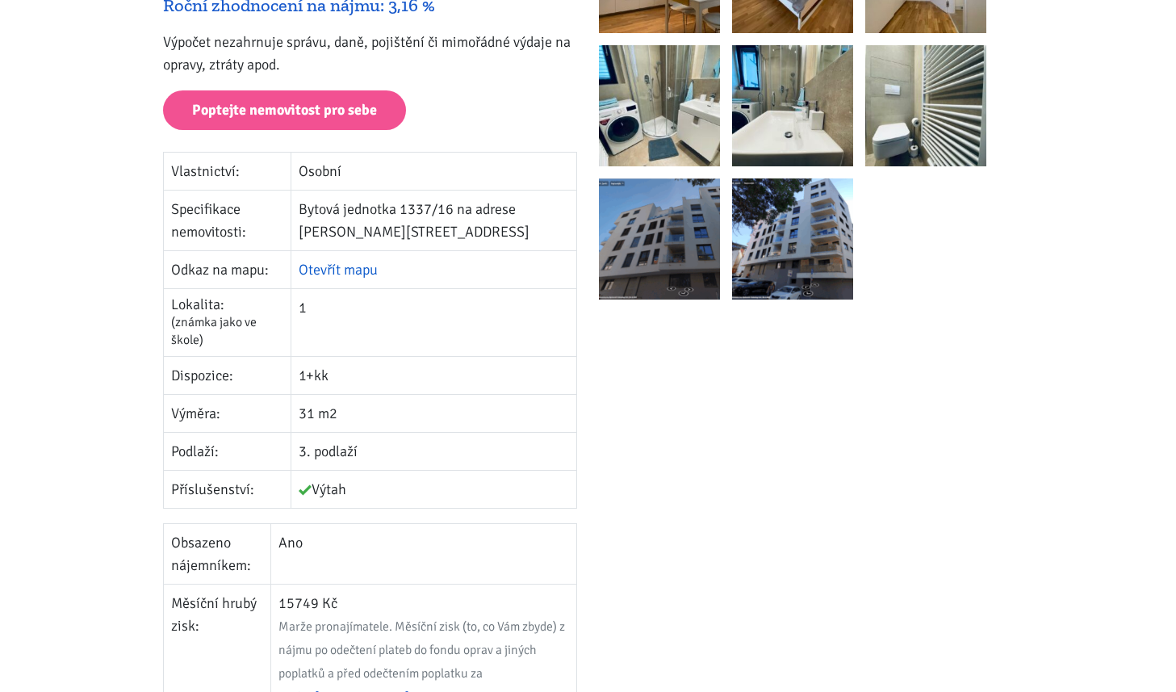
click at [378, 267] on link "Otevřít mapu" at bounding box center [338, 270] width 79 height 18
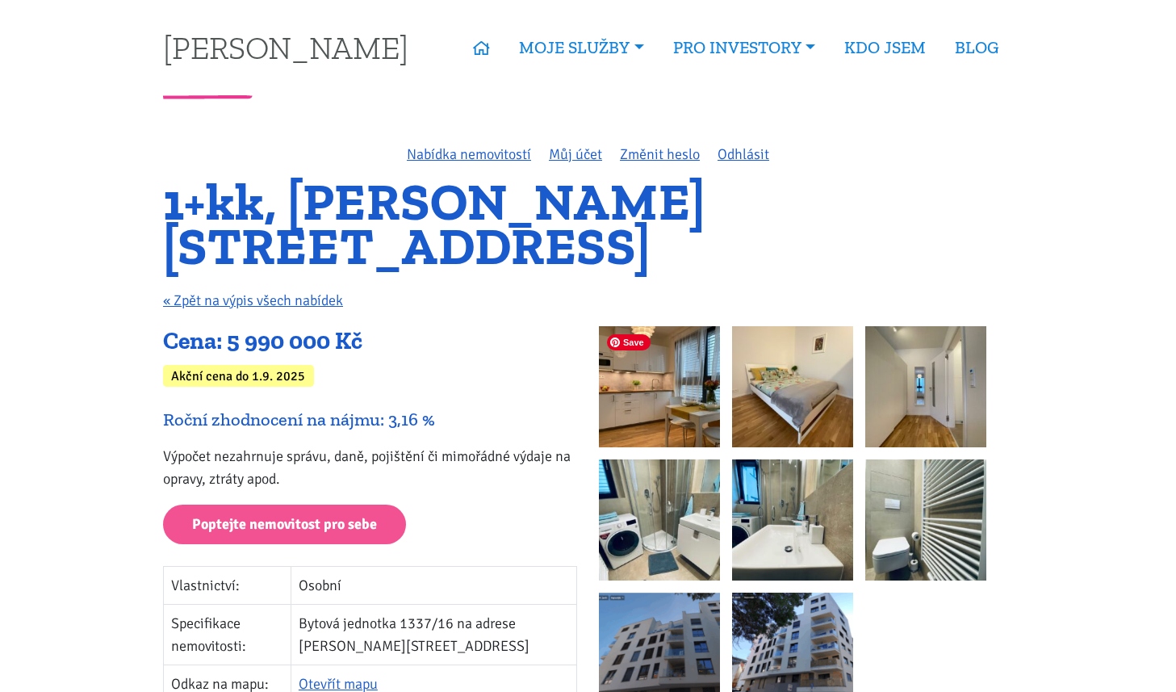
click at [689, 384] on img at bounding box center [659, 386] width 121 height 121
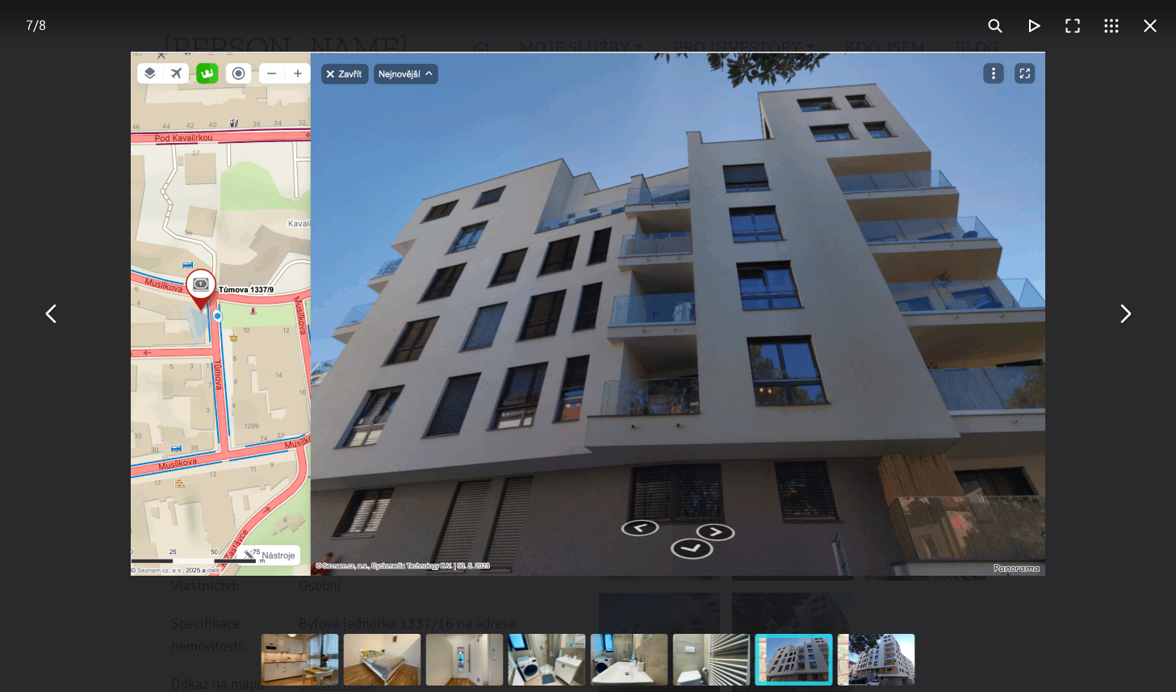
click at [1073, 437] on div "You can close this modal content with the ESC key" at bounding box center [588, 313] width 1176 height 627
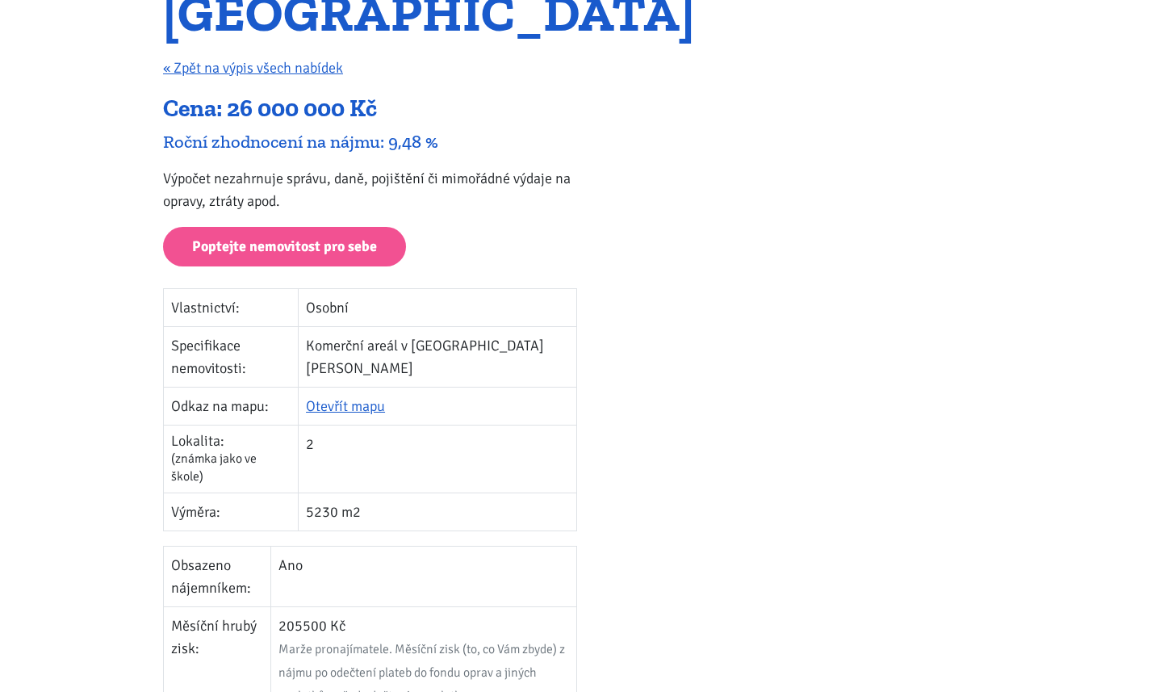
scroll to position [278, 0]
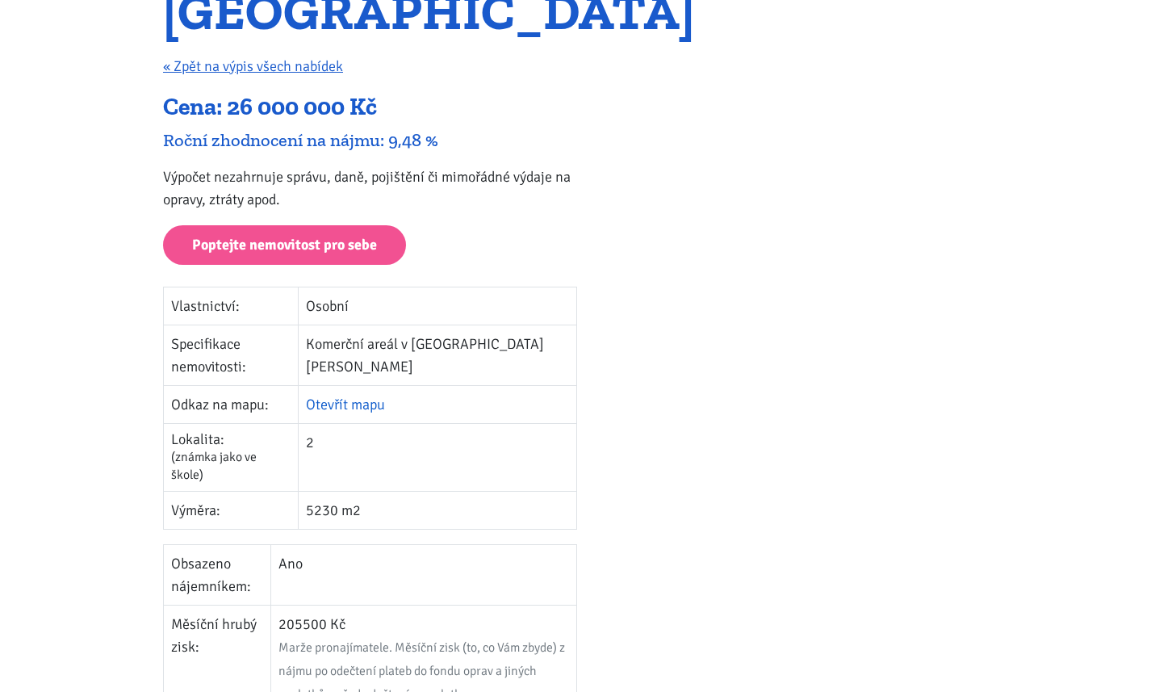
click at [385, 396] on link "Otevřít mapu" at bounding box center [345, 405] width 79 height 18
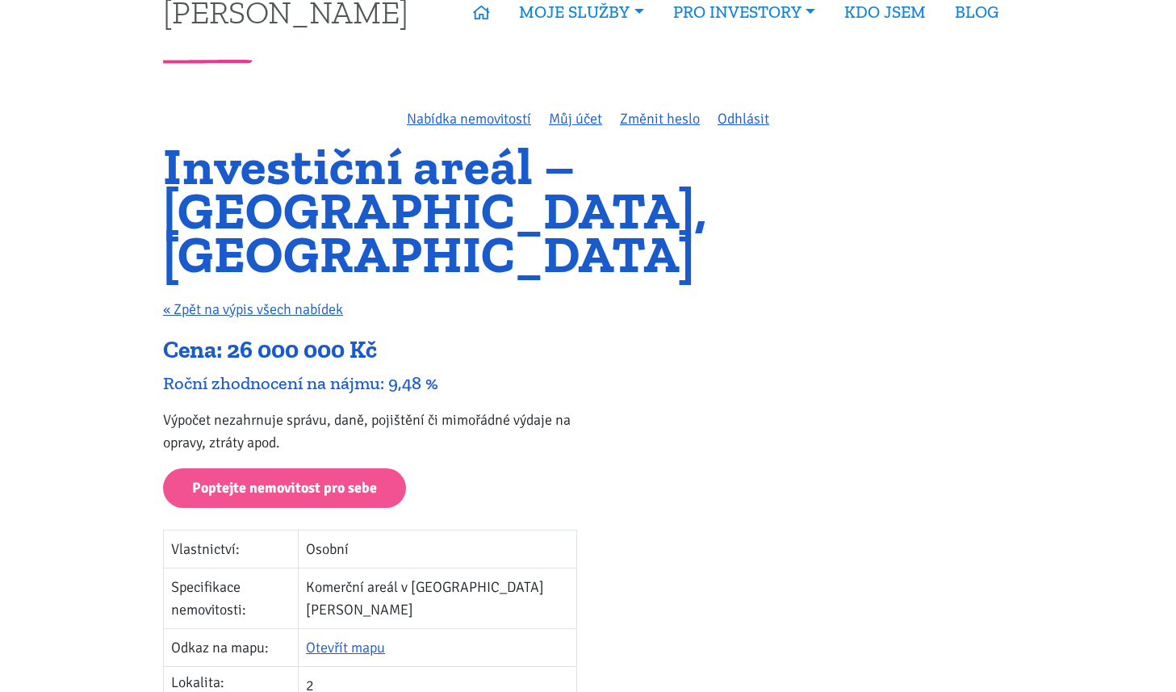
scroll to position [0, 0]
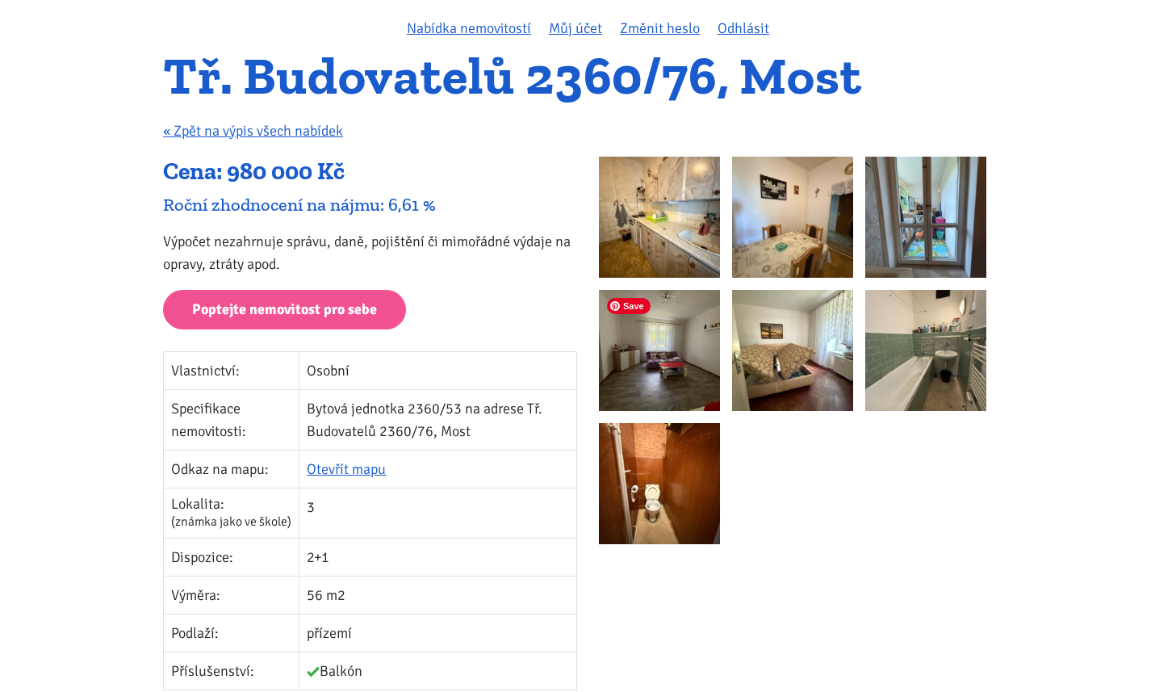
scroll to position [128, 0]
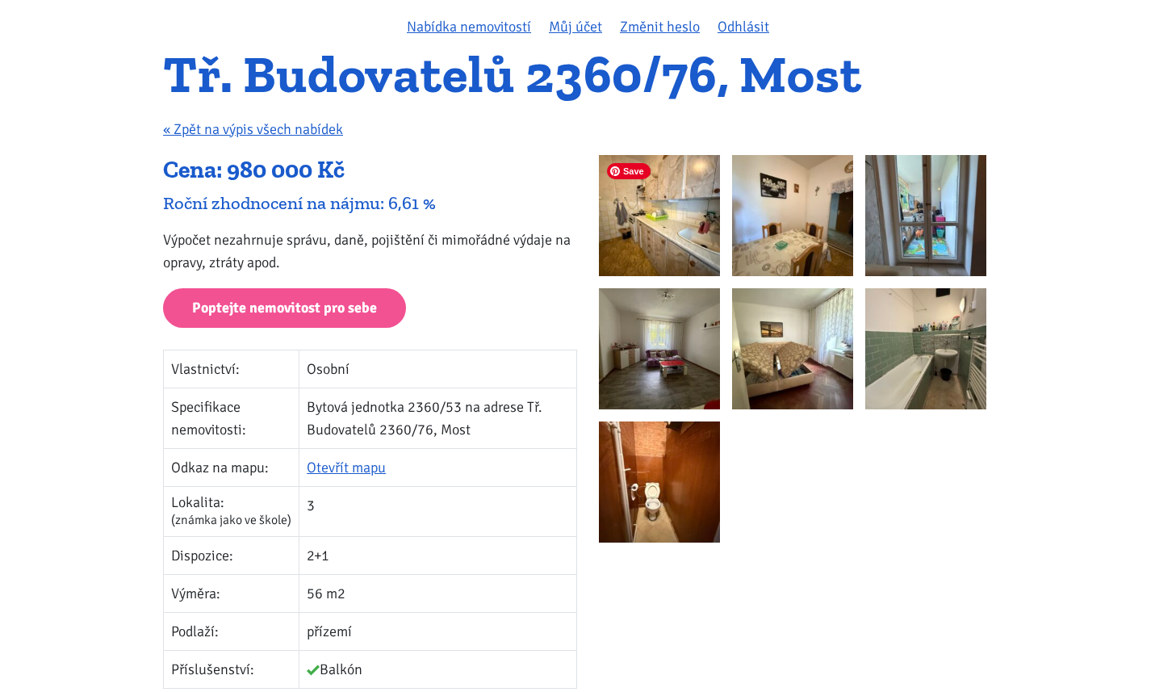
click at [651, 237] on img at bounding box center [659, 215] width 121 height 121
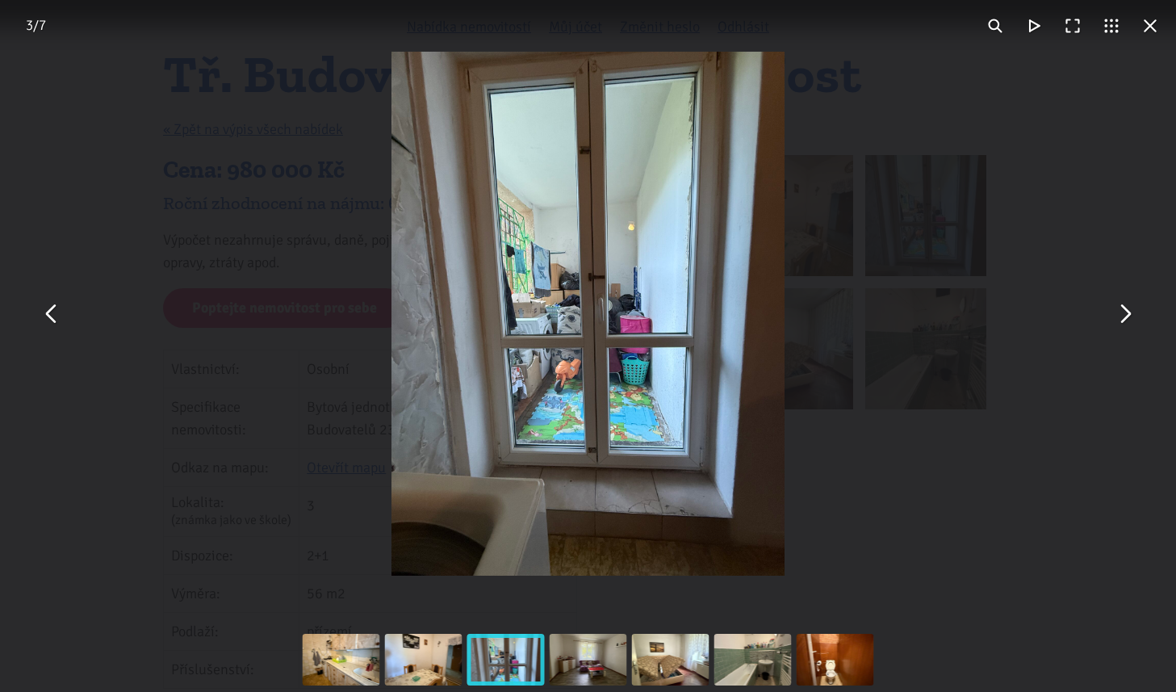
click at [348, 450] on div "You can close this modal content with the ESC key" at bounding box center [588, 313] width 1176 height 627
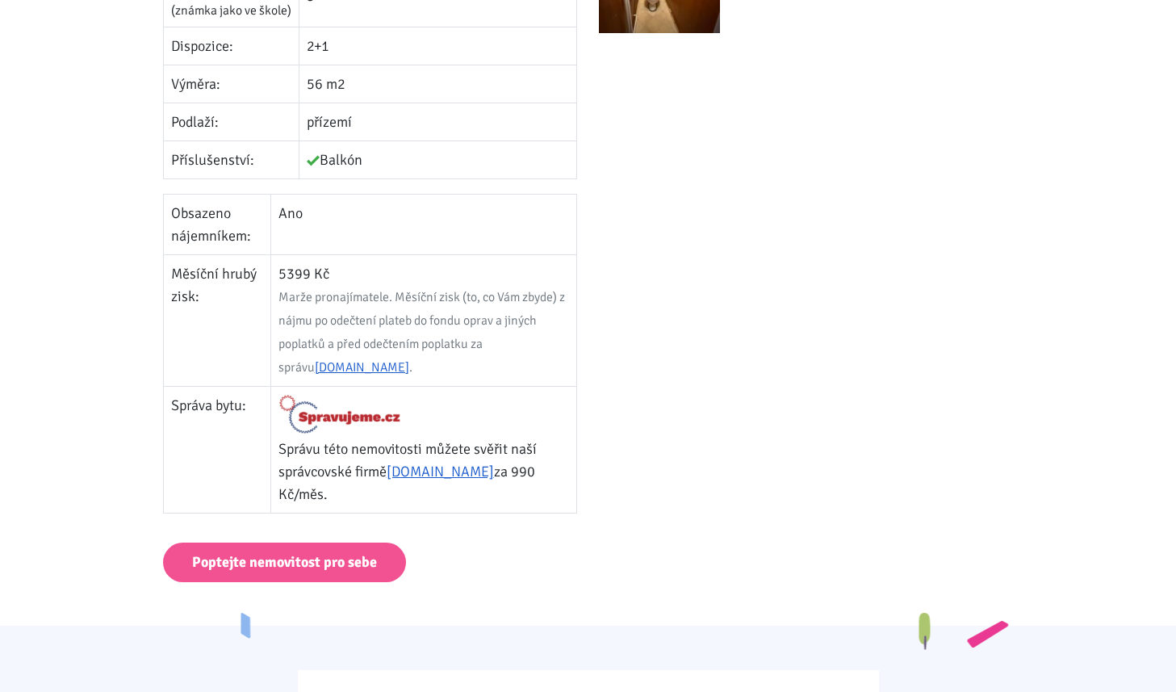
scroll to position [555, 0]
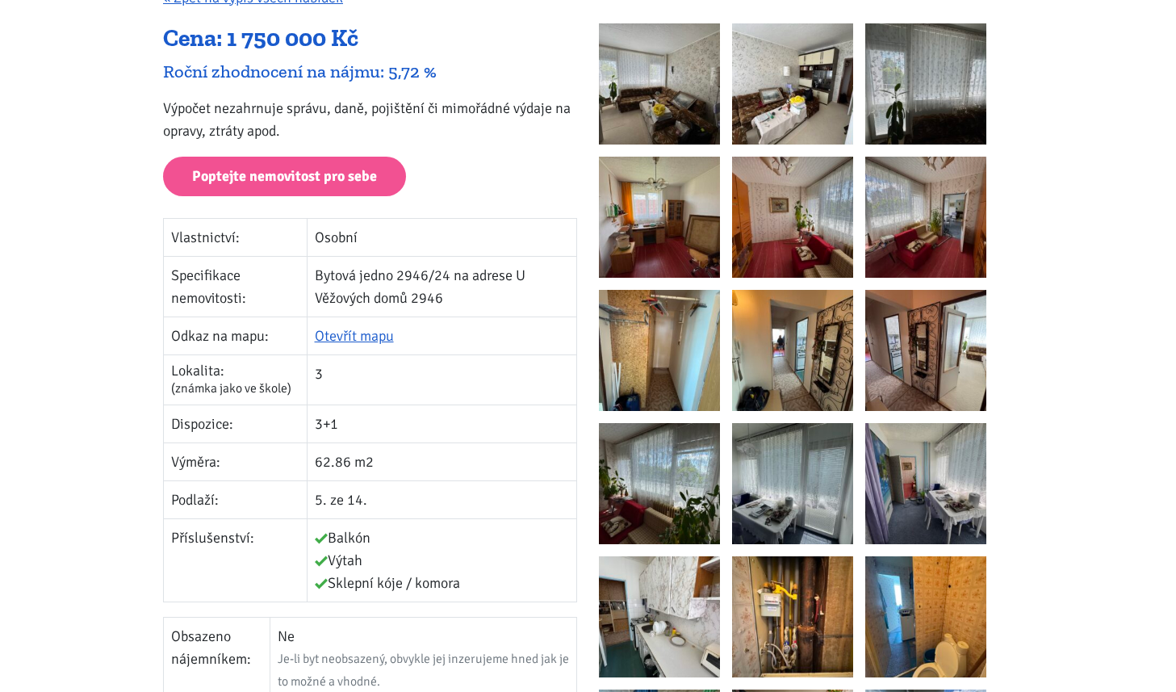
scroll to position [262, 0]
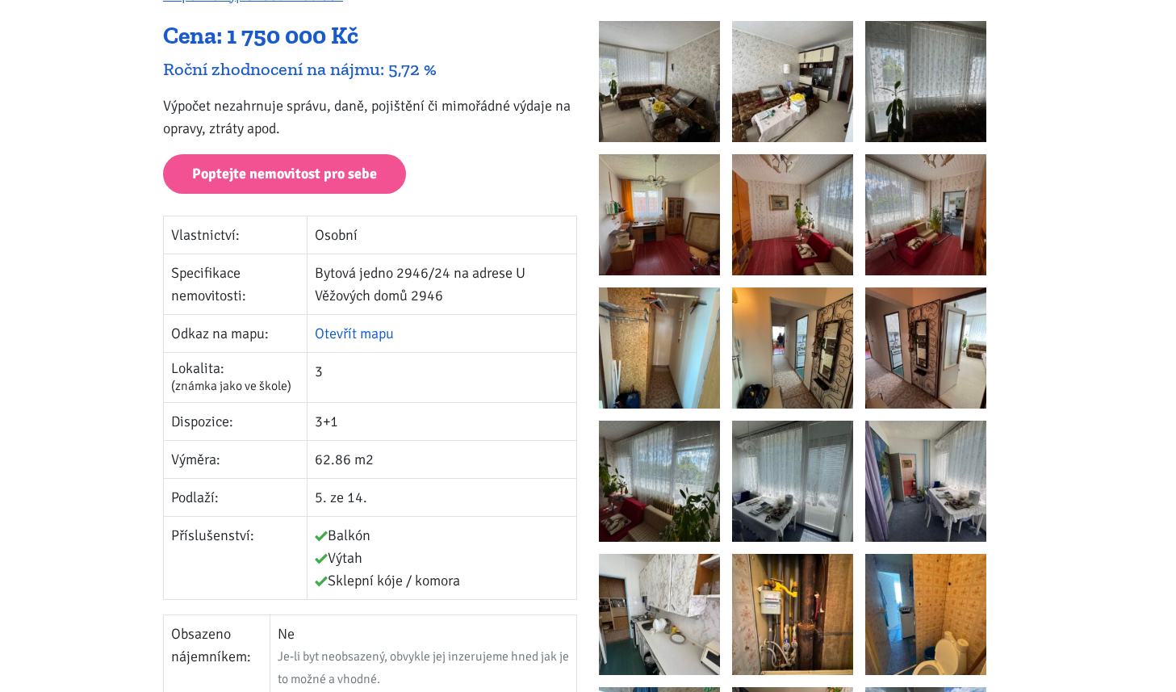
click at [356, 333] on link "Otevřít mapu" at bounding box center [354, 333] width 79 height 18
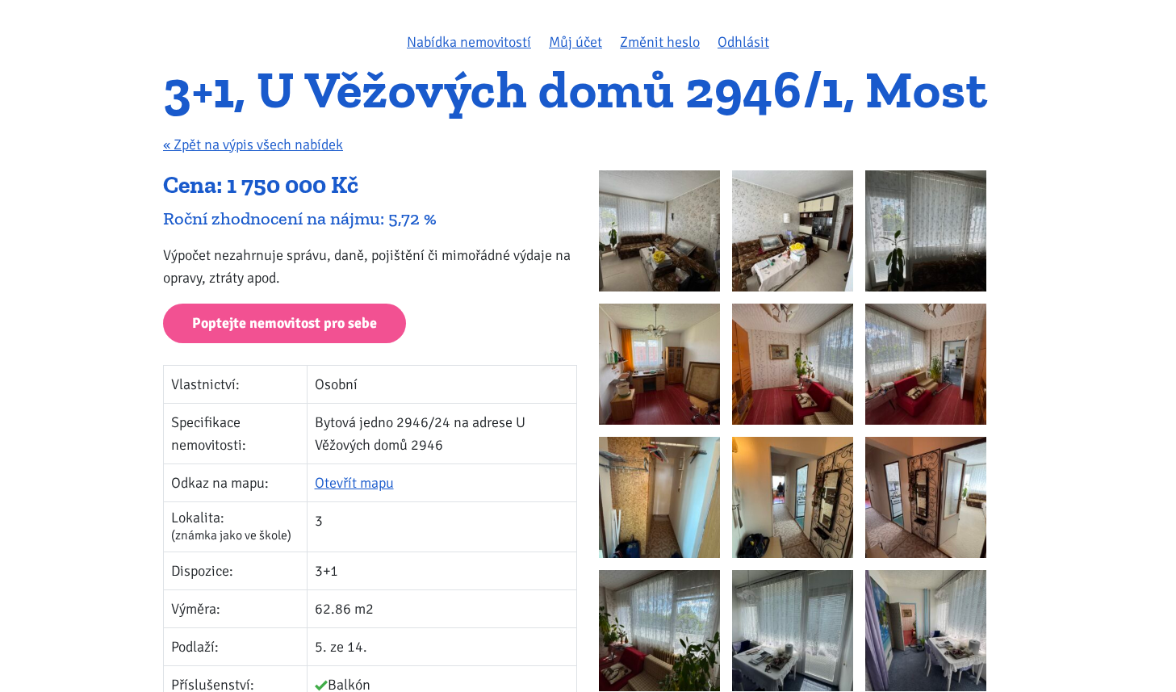
scroll to position [0, 0]
